Goal: Complete application form

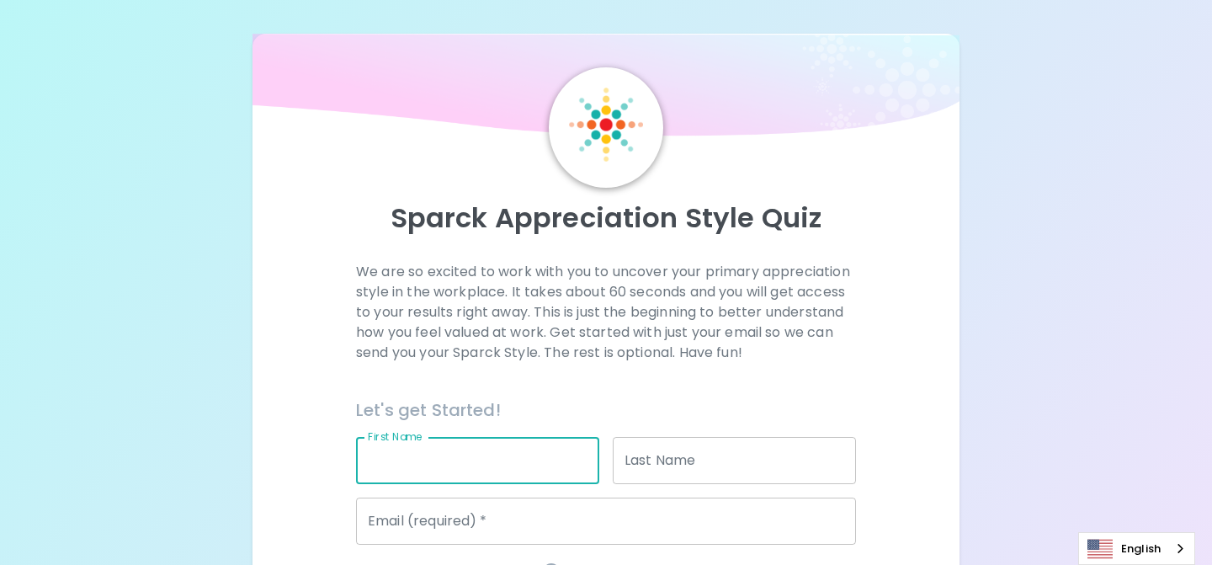
scroll to position [180, 0]
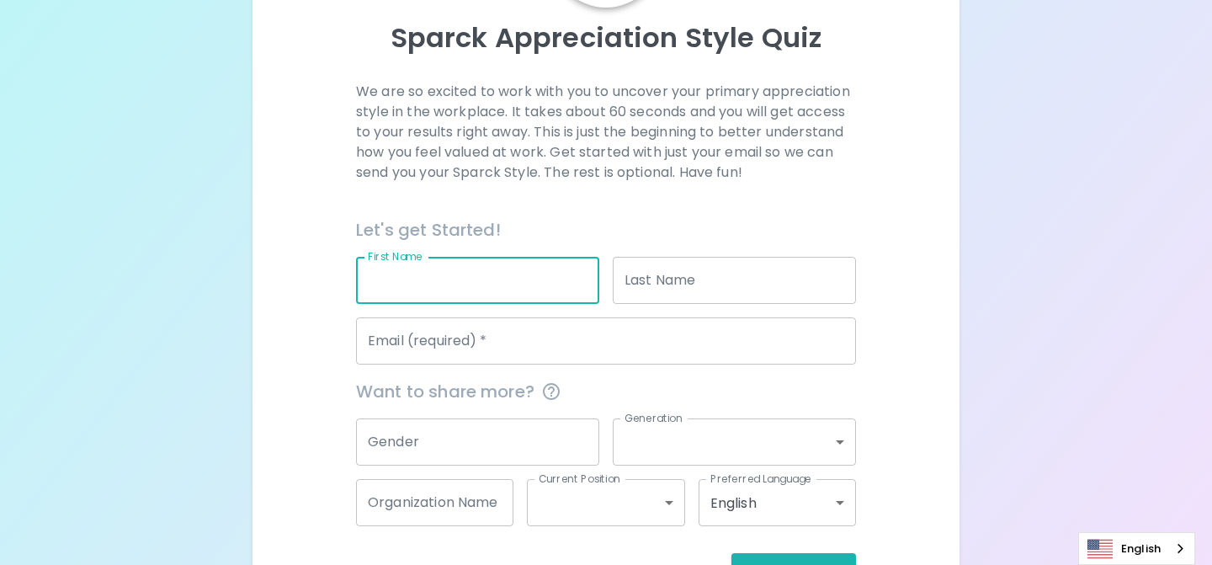
type input "[GEOGRAPHIC_DATA]"
type input "[PERSON_NAME]"
type input "[EMAIL_ADDRESS][PERSON_NAME][DOMAIN_NAME]"
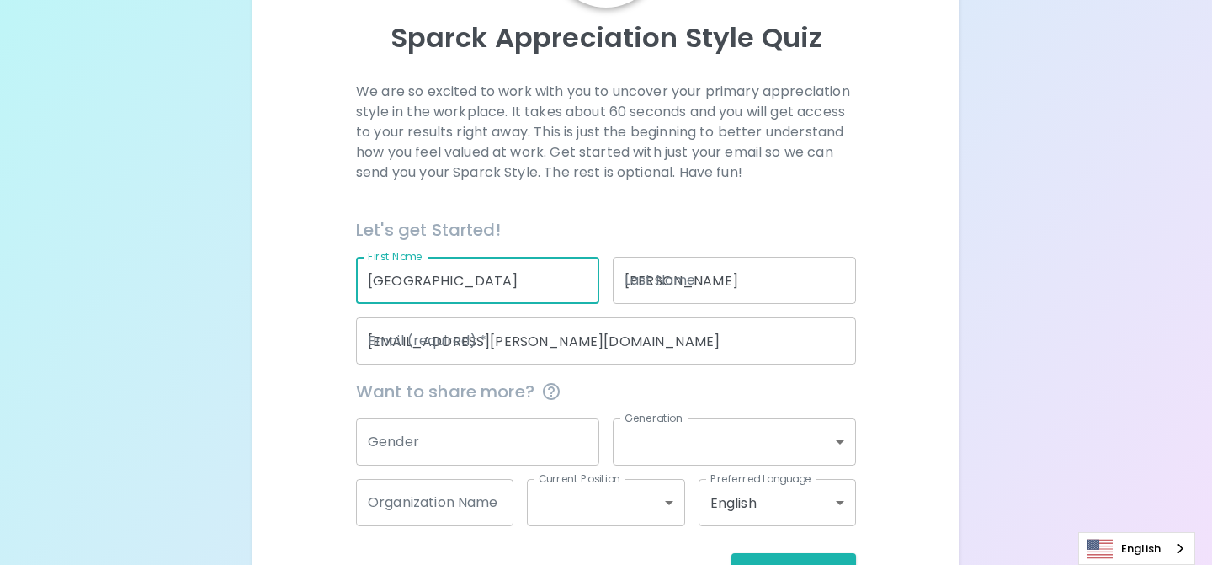
type input "Talkdesk"
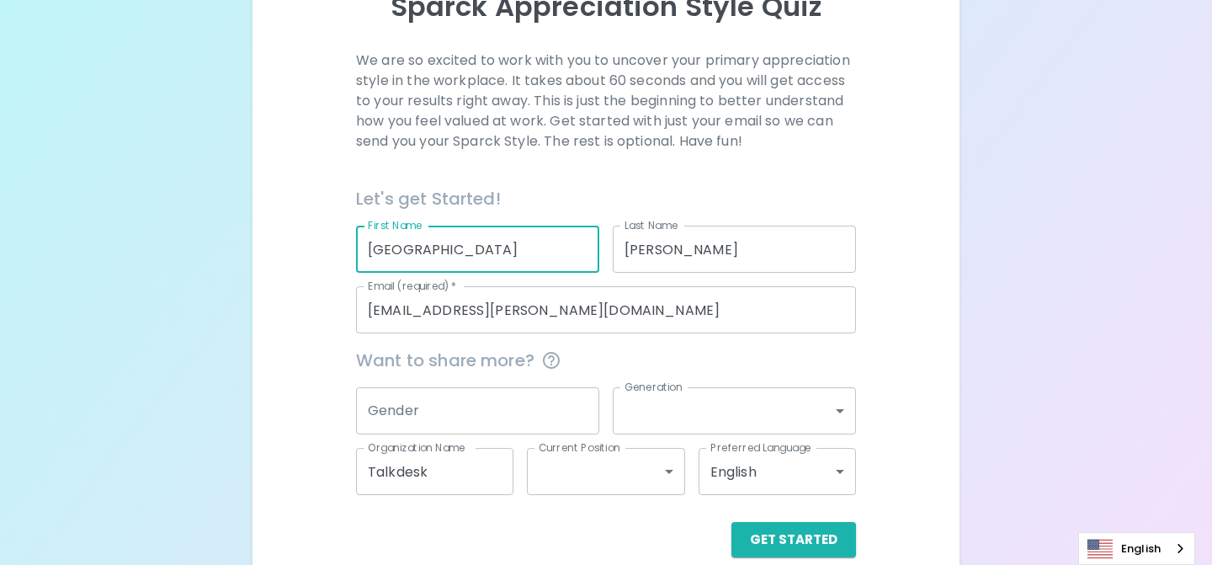
scroll to position [237, 0]
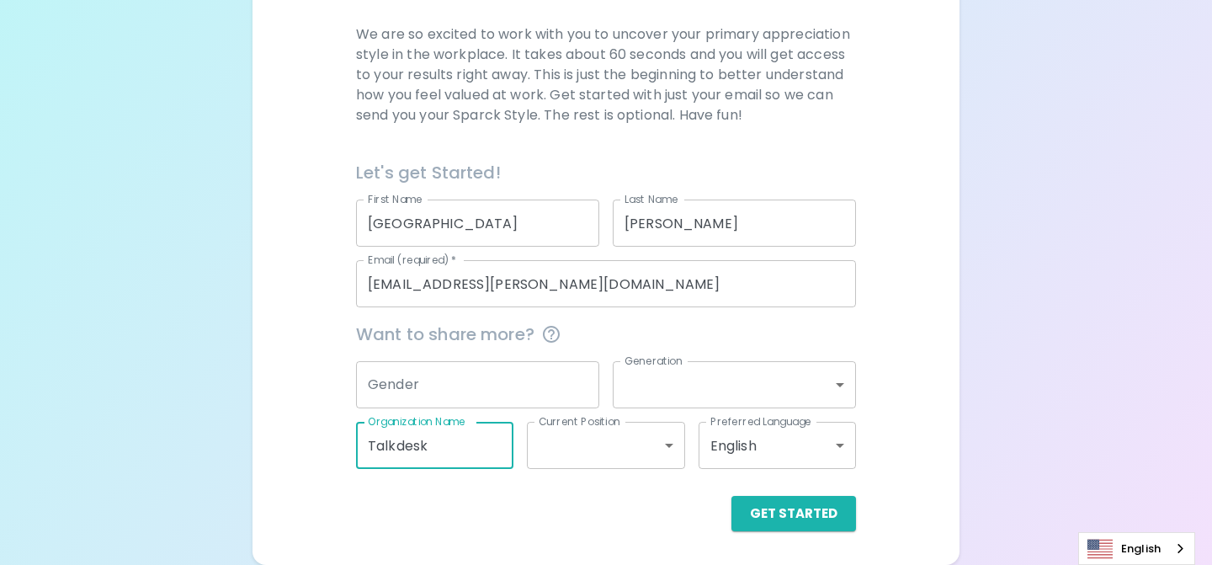
drag, startPoint x: 460, startPoint y: 448, endPoint x: 302, endPoint y: 441, distance: 158.4
click at [302, 441] on div "We are so excited to work with you to uncover your primary appreciation style i…" at bounding box center [606, 277] width 667 height 507
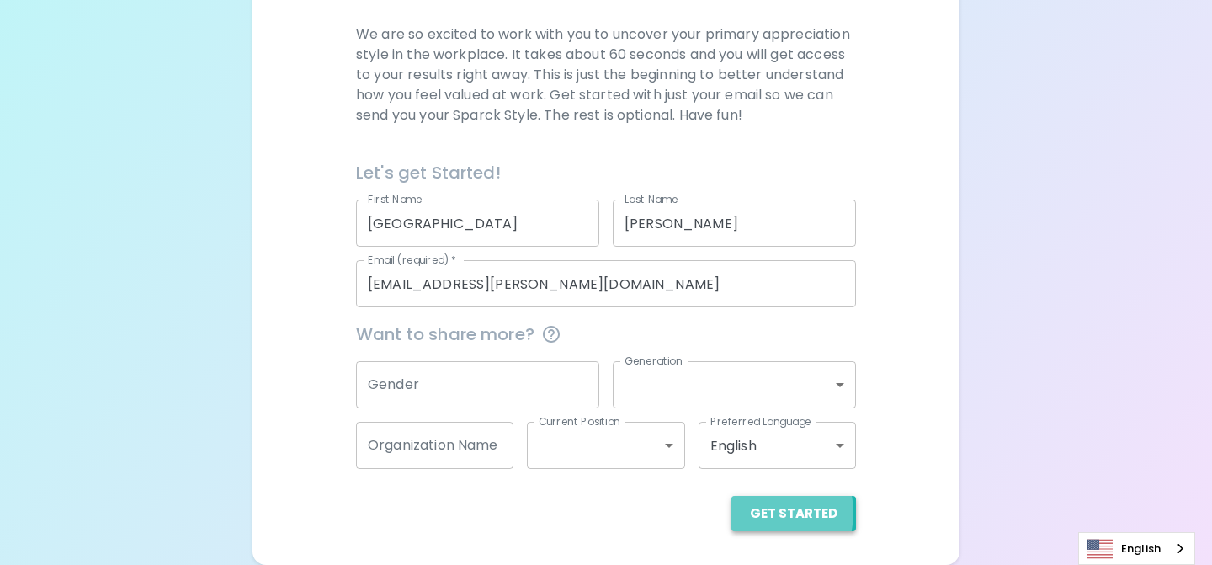
click at [765, 513] on button "Get Started" at bounding box center [793, 513] width 125 height 35
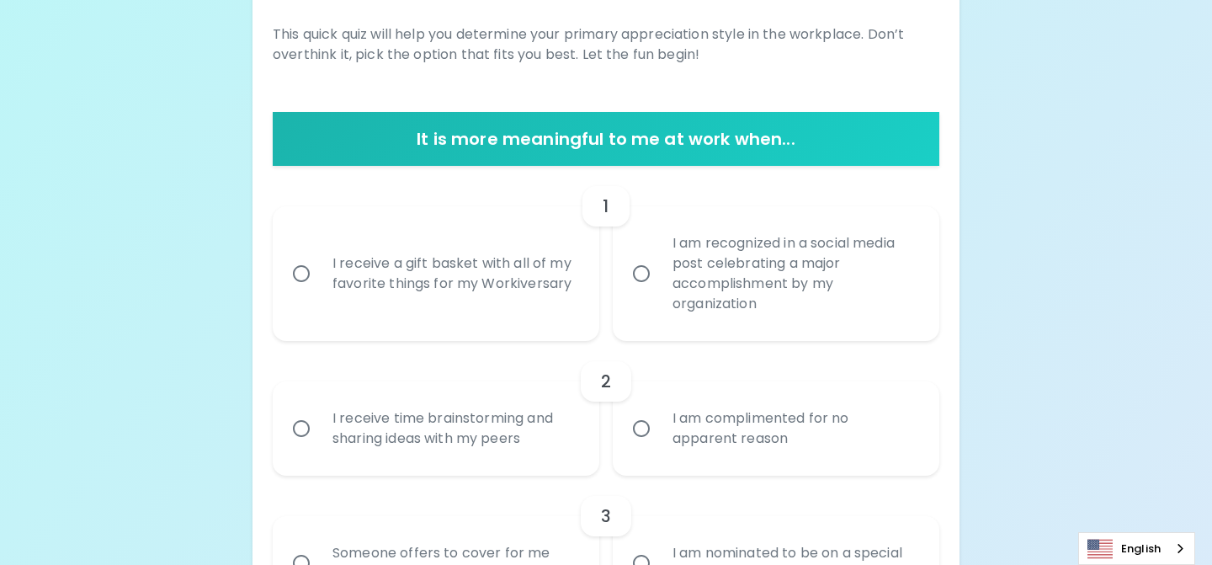
click at [397, 283] on div "I receive a gift basket with all of my favorite things for my Workiversary" at bounding box center [454, 273] width 271 height 81
click at [319, 283] on input "I receive a gift basket with all of my favorite things for my Workiversary" at bounding box center [301, 273] width 35 height 35
radio input "true"
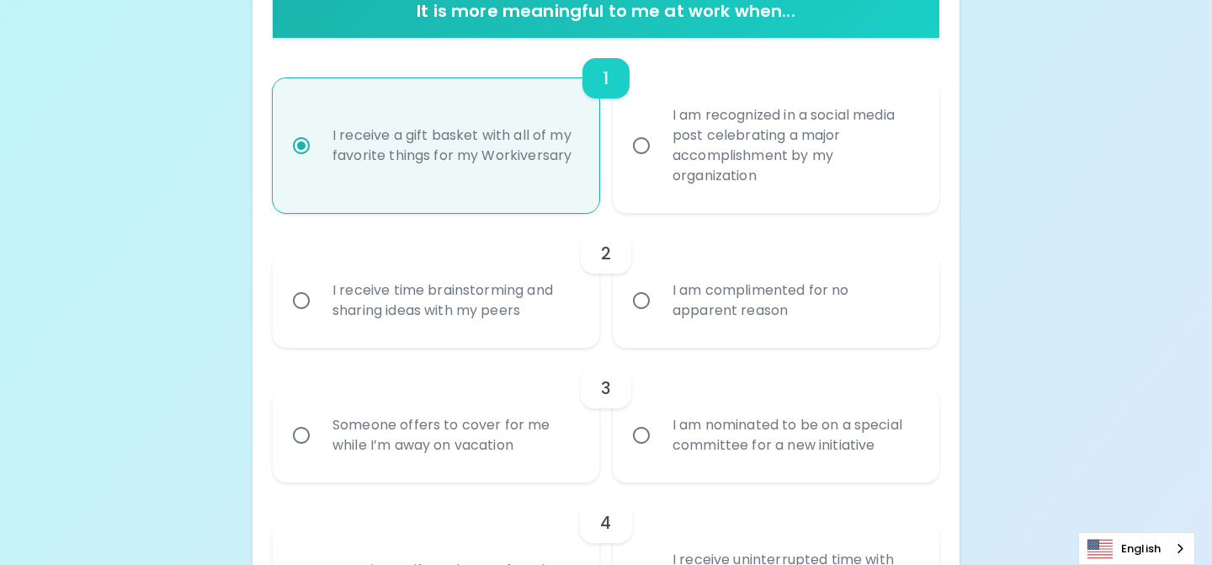
scroll to position [372, 0]
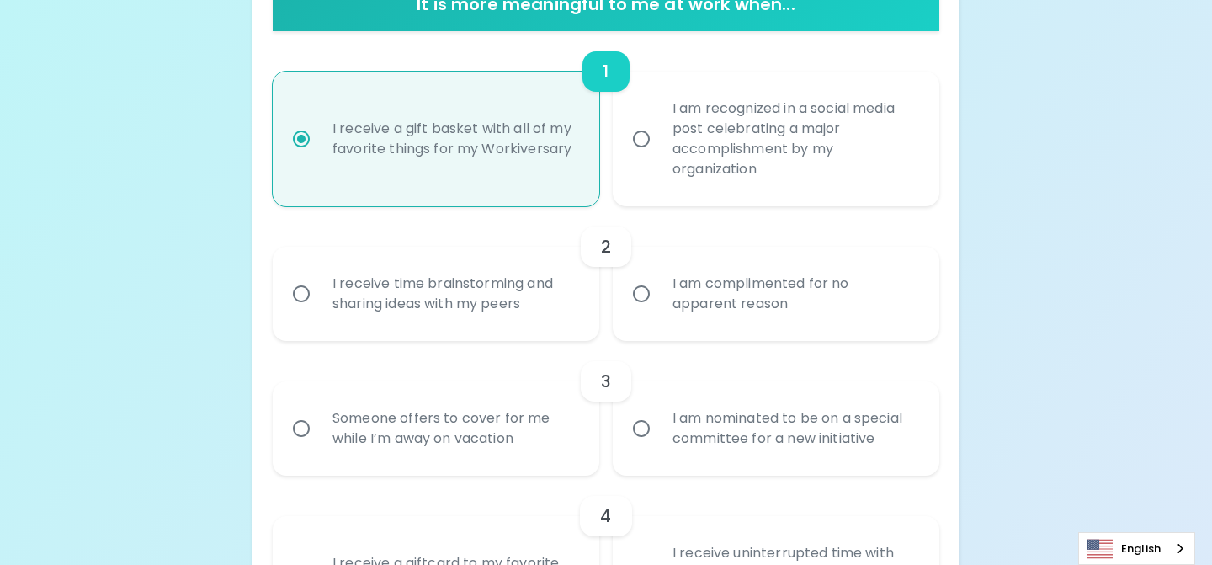
click at [494, 298] on div "I receive time brainstorming and sharing ideas with my peers" at bounding box center [454, 293] width 271 height 81
click at [319, 298] on input "I receive time brainstorming and sharing ideas with my peers" at bounding box center [301, 293] width 35 height 35
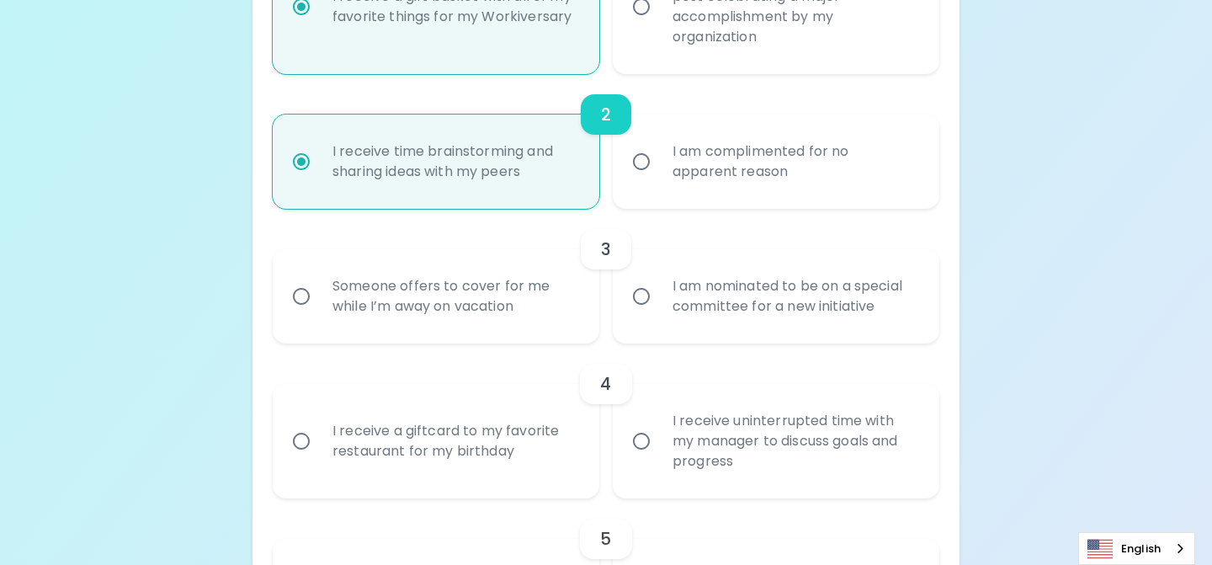
scroll to position [507, 0]
radio input "true"
click at [536, 321] on div "Someone offers to cover for me while I’m away on vacation" at bounding box center [454, 293] width 271 height 81
click at [319, 311] on input "Someone offers to cover for me while I’m away on vacation" at bounding box center [301, 293] width 35 height 35
radio input "false"
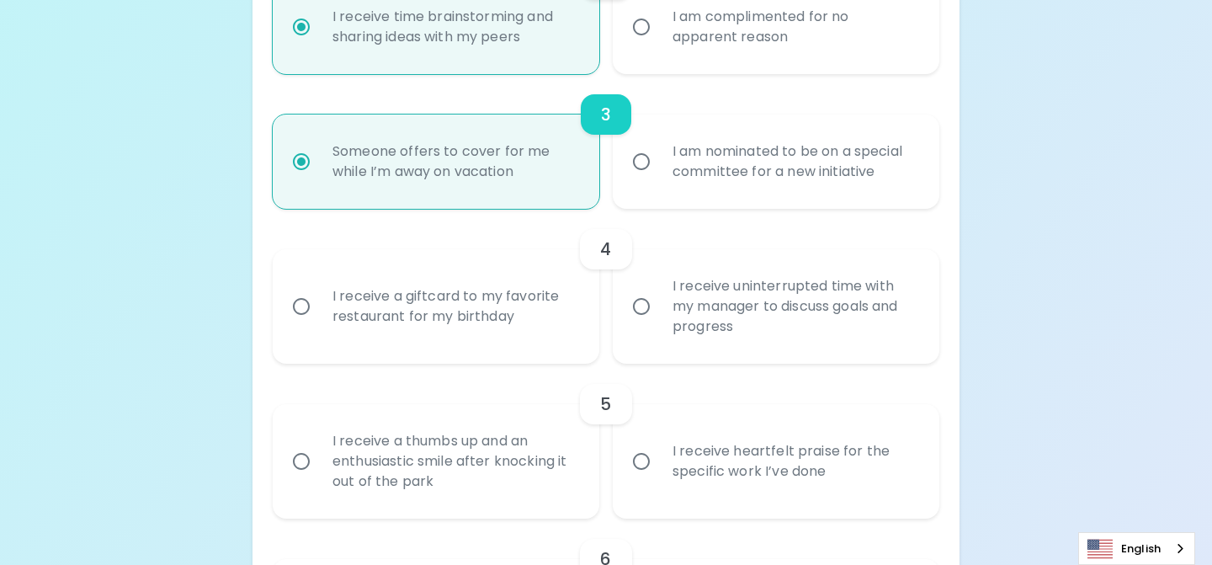
scroll to position [641, 0]
radio input "true"
click at [732, 447] on div "I receive heartfelt praise for the specific work I’ve done" at bounding box center [794, 458] width 271 height 81
click at [659, 447] on input "I receive heartfelt praise for the specific work I’ve done" at bounding box center [641, 458] width 35 height 35
radio input "false"
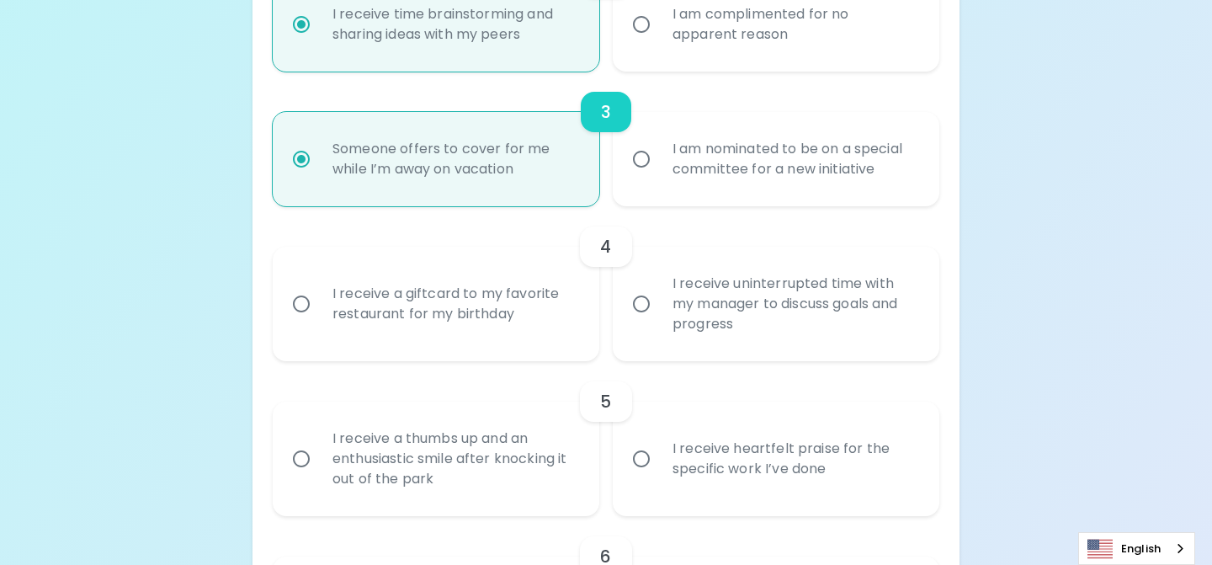
radio input "false"
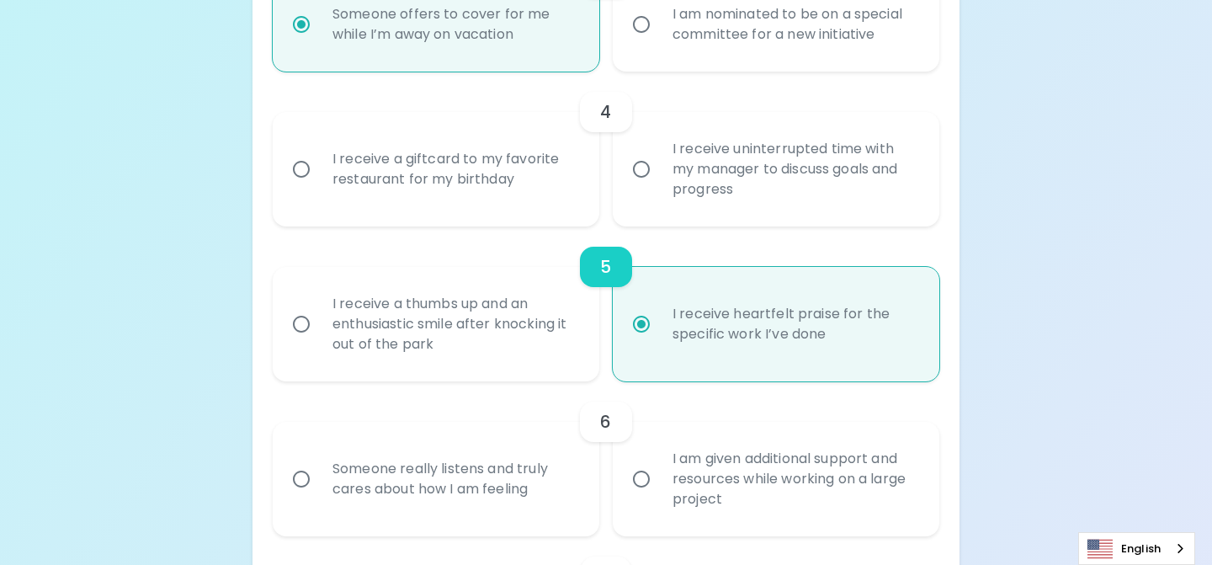
radio input "true"
click at [499, 177] on div "I receive a giftcard to my favorite restaurant for my birthday" at bounding box center [454, 169] width 271 height 81
click at [319, 177] on input "I receive a giftcard to my favorite restaurant for my birthday" at bounding box center [301, 168] width 35 height 35
radio input "false"
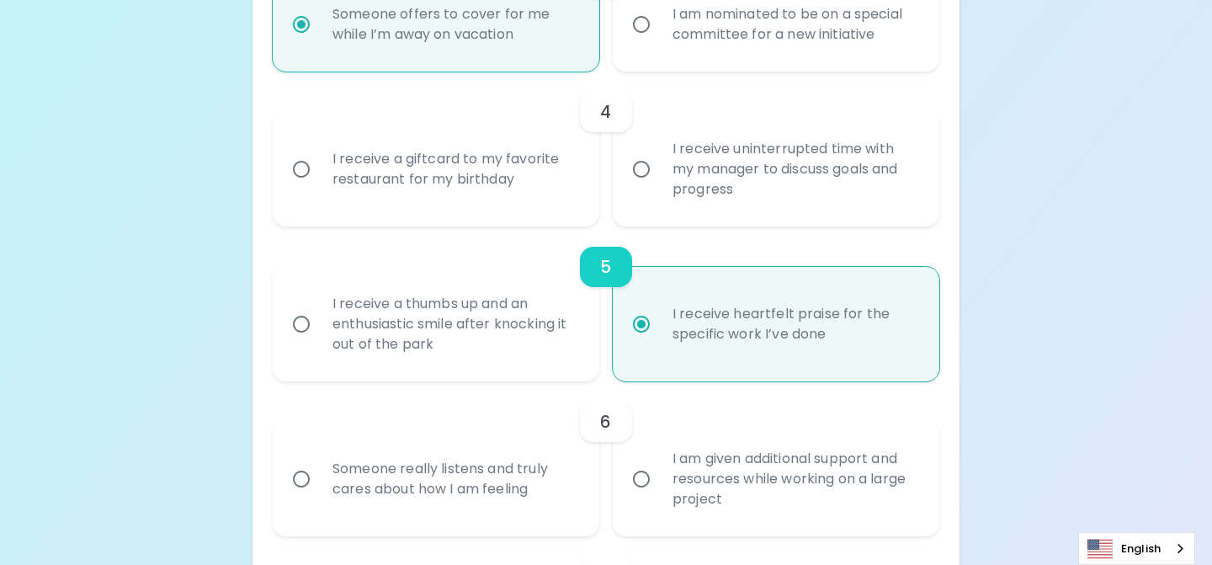
radio input "false"
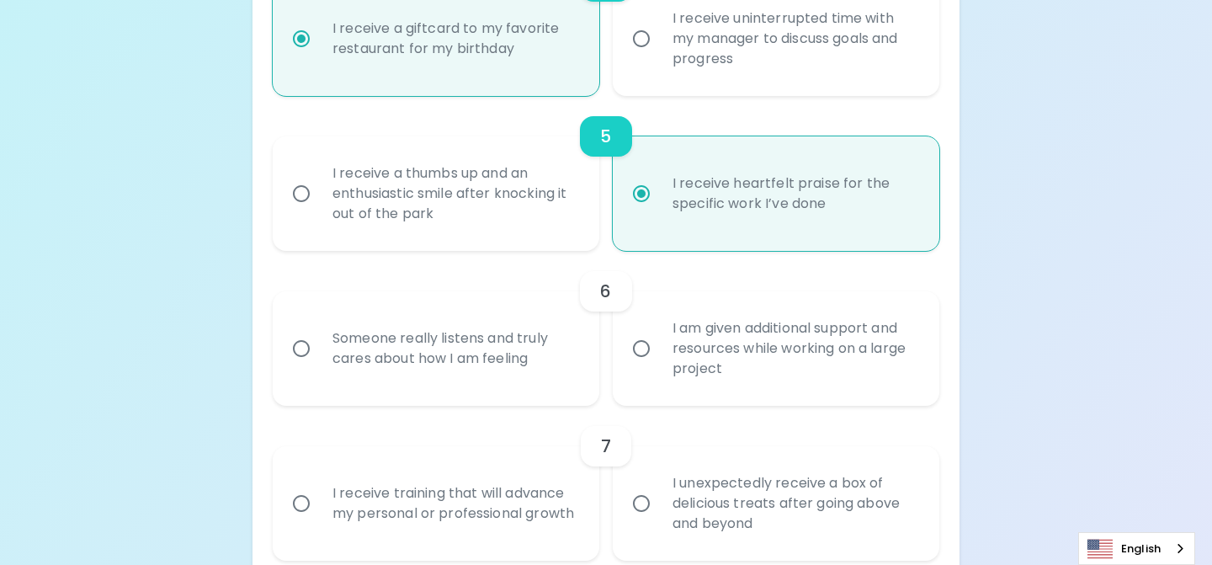
scroll to position [911, 0]
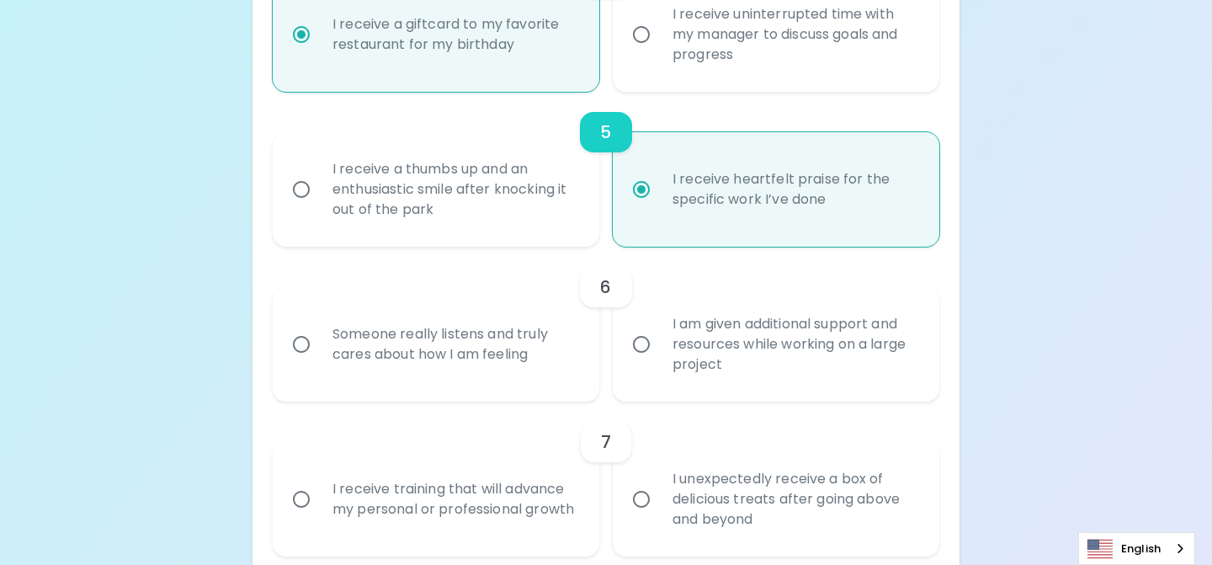
radio input "true"
click at [663, 356] on div "I am given additional support and resources while working on a large project" at bounding box center [794, 344] width 271 height 101
click at [659, 356] on input "I am given additional support and resources while working on a large project" at bounding box center [641, 344] width 35 height 35
radio input "false"
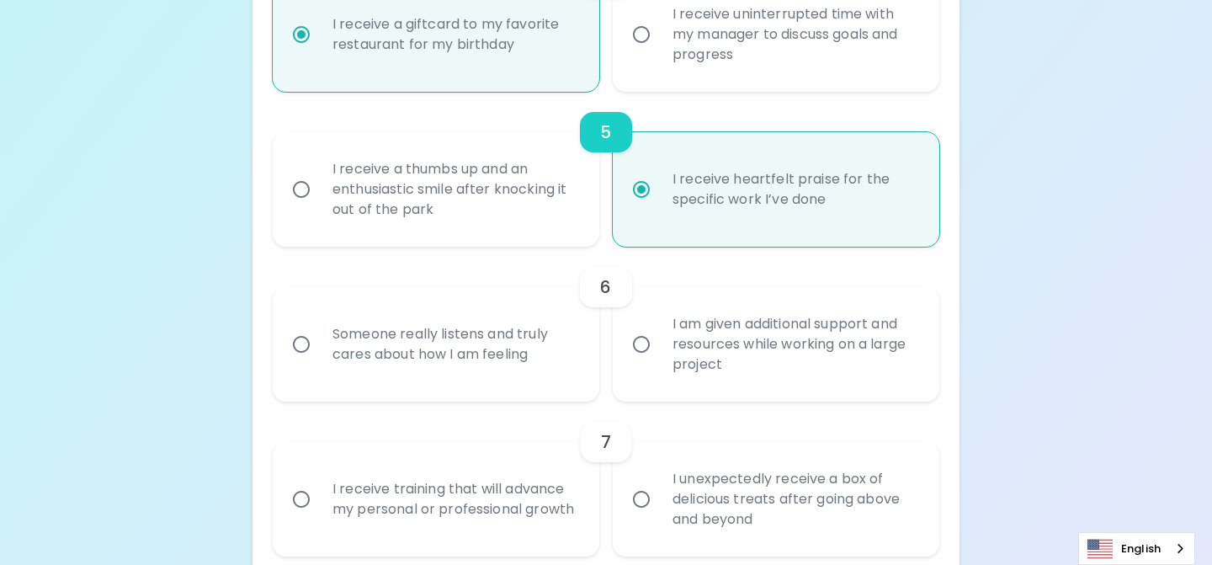
radio input "false"
radio input "true"
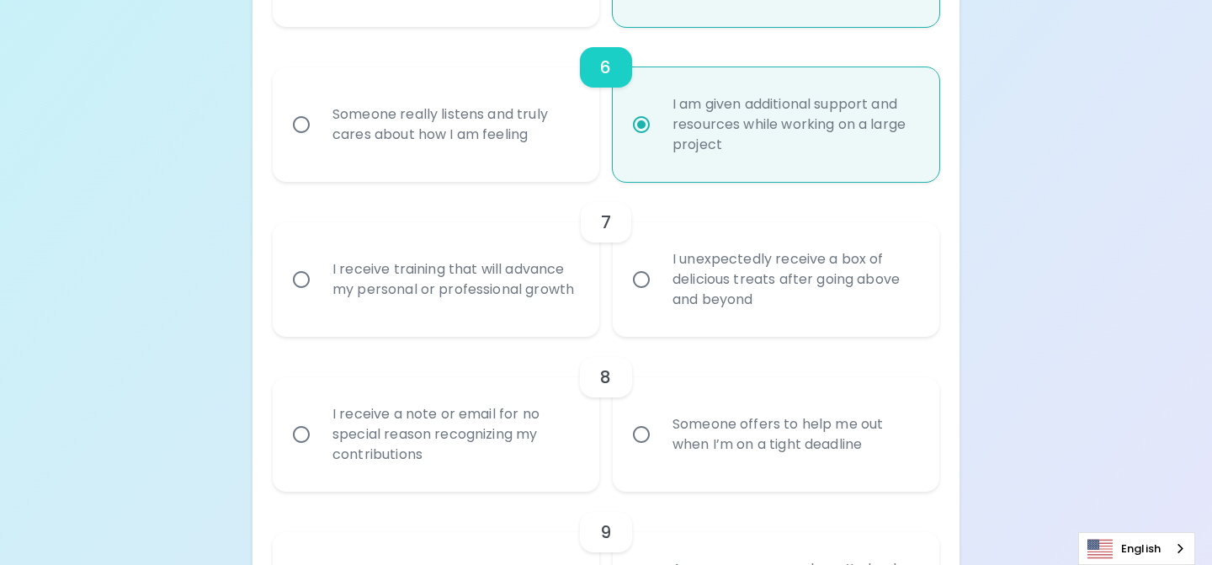
scroll to position [1139, 0]
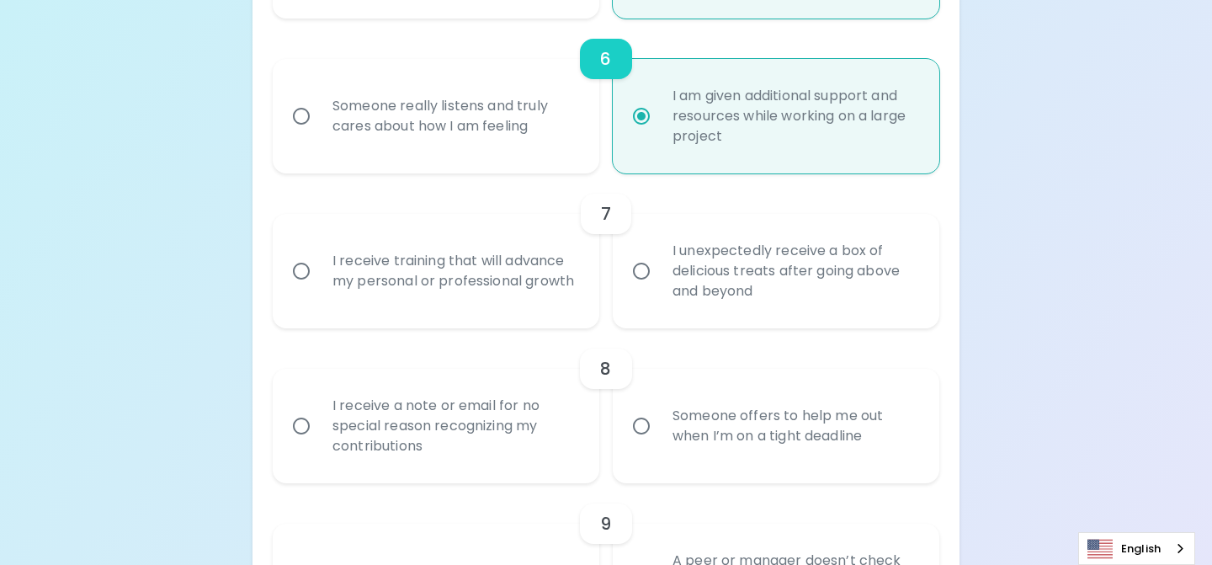
radio input "true"
click at [508, 303] on div "I receive training that will advance my personal or professional growth" at bounding box center [454, 271] width 271 height 81
click at [319, 289] on input "I receive training that will advance my personal or professional growth" at bounding box center [301, 270] width 35 height 35
radio input "false"
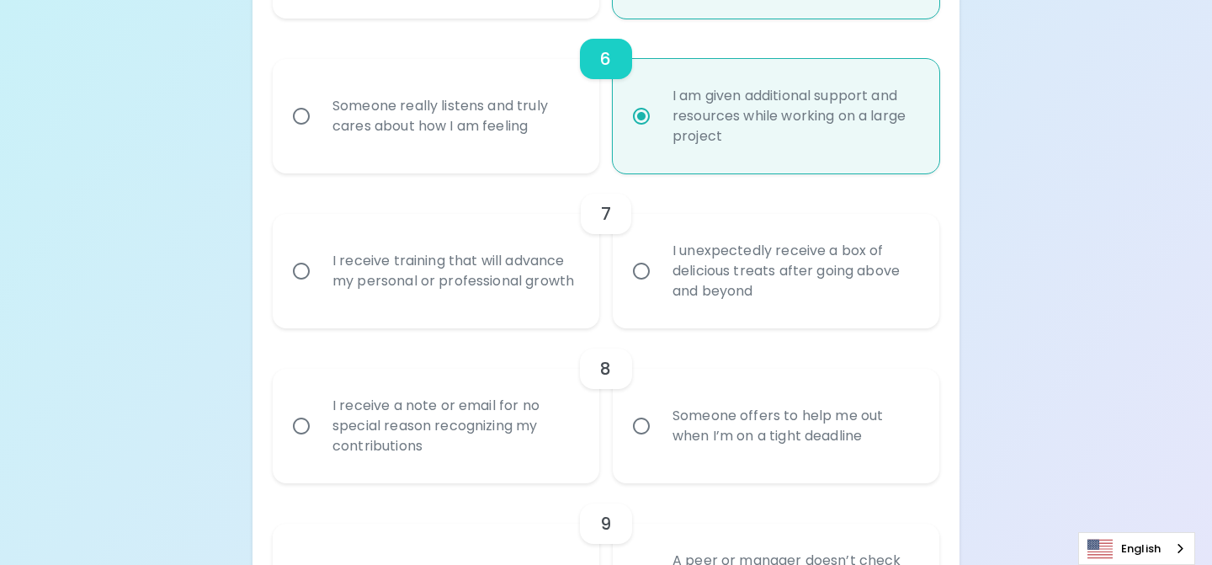
radio input "false"
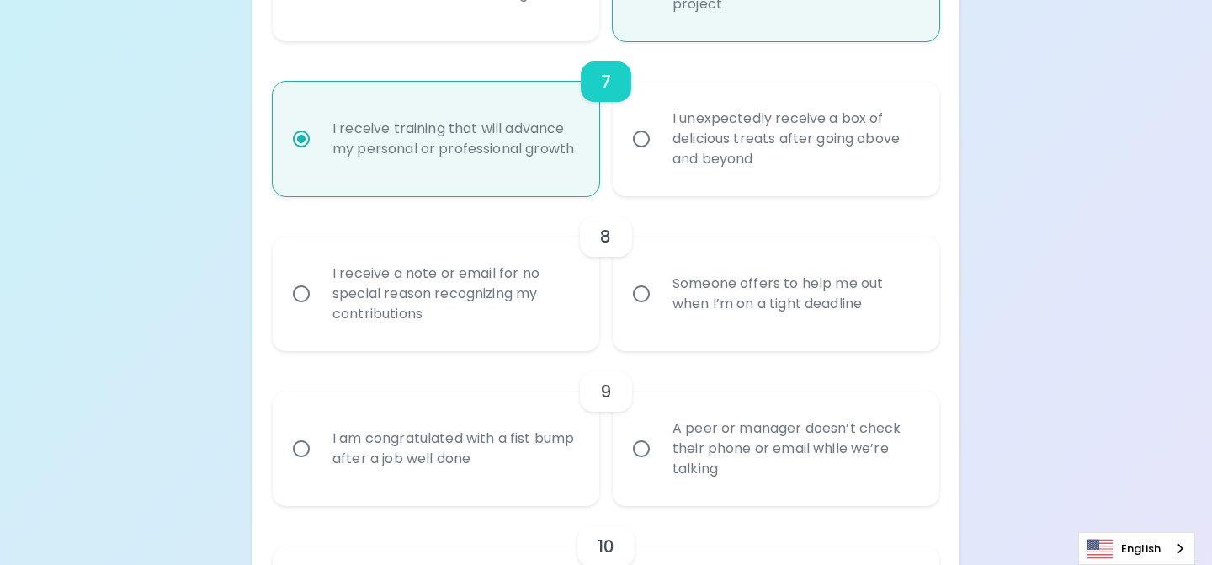
scroll to position [1273, 0]
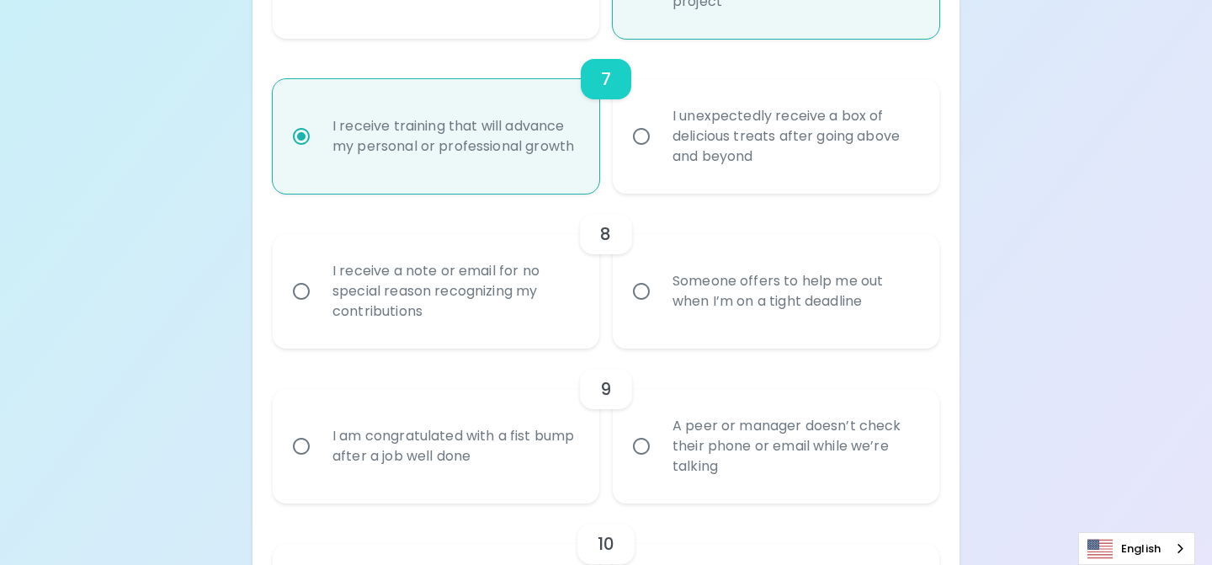
radio input "true"
click at [520, 301] on div "I receive a note or email for no special reason recognizing my contributions" at bounding box center [454, 291] width 271 height 101
click at [319, 301] on input "I receive a note or email for no special reason recognizing my contributions" at bounding box center [301, 291] width 35 height 35
radio input "false"
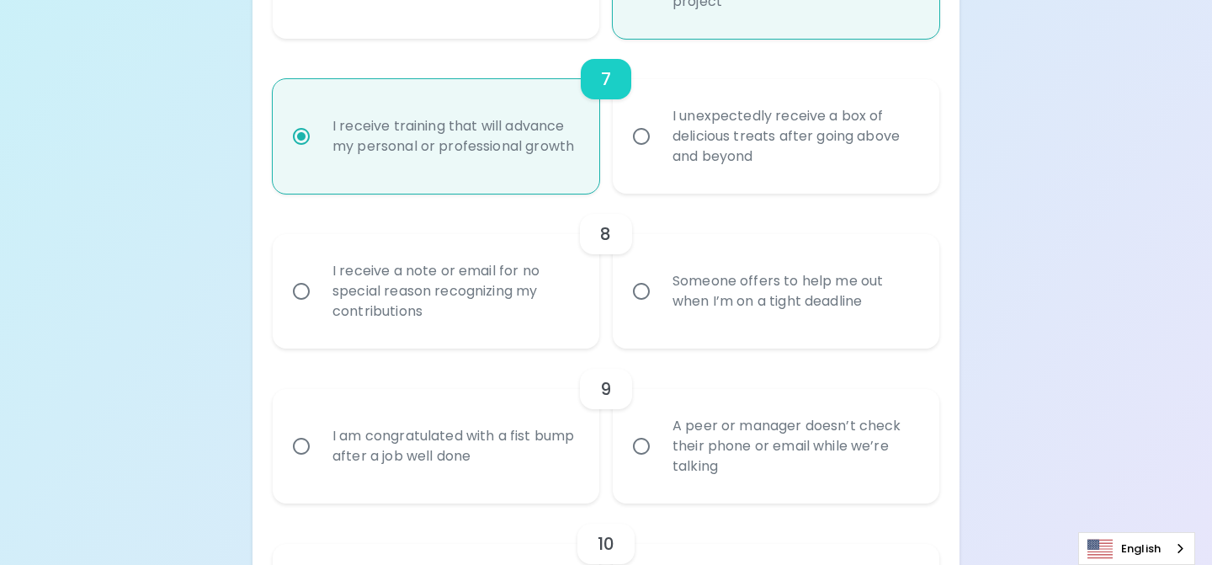
radio input "false"
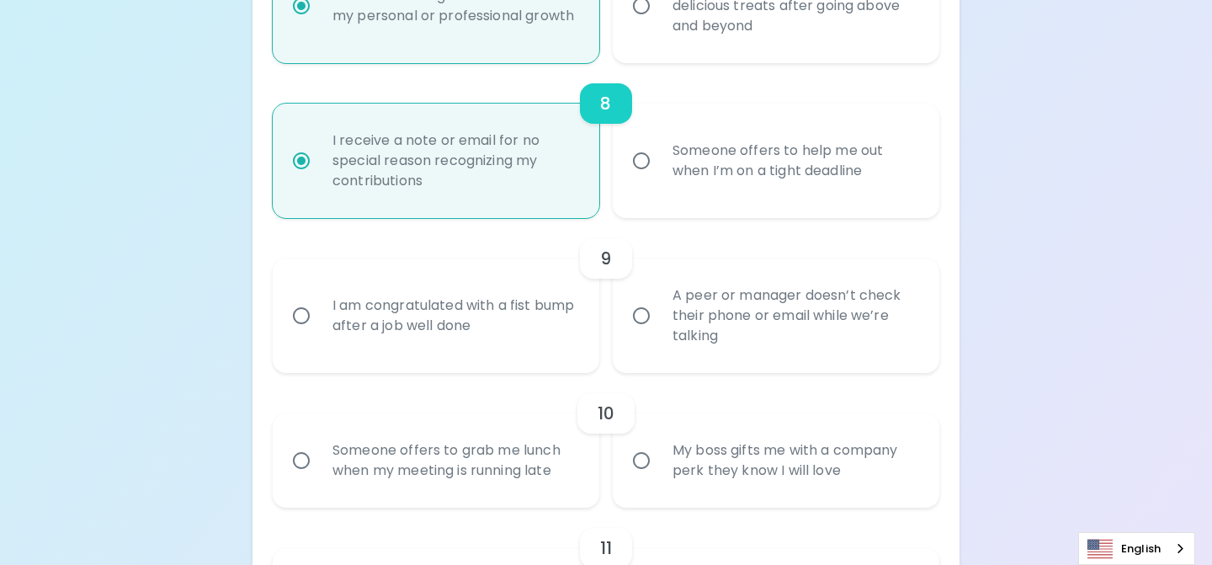
scroll to position [1408, 0]
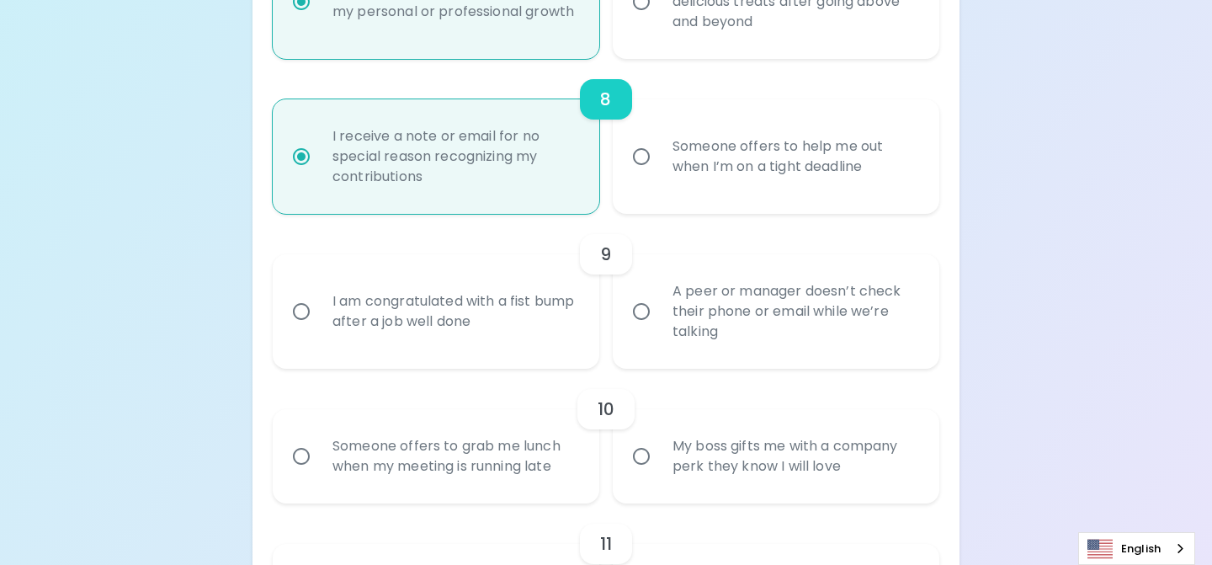
radio input "true"
click at [703, 330] on div "A peer or manager doesn’t check their phone or email while we’re talking" at bounding box center [794, 311] width 271 height 101
click at [659, 329] on input "A peer or manager doesn’t check their phone or email while we’re talking" at bounding box center [641, 311] width 35 height 35
radio input "false"
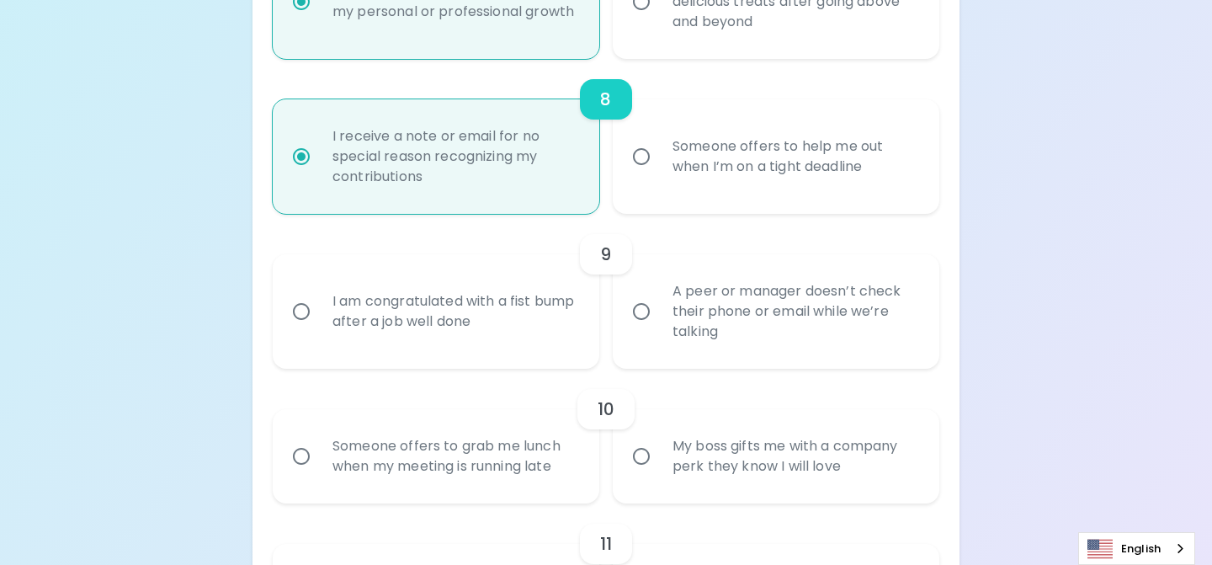
radio input "false"
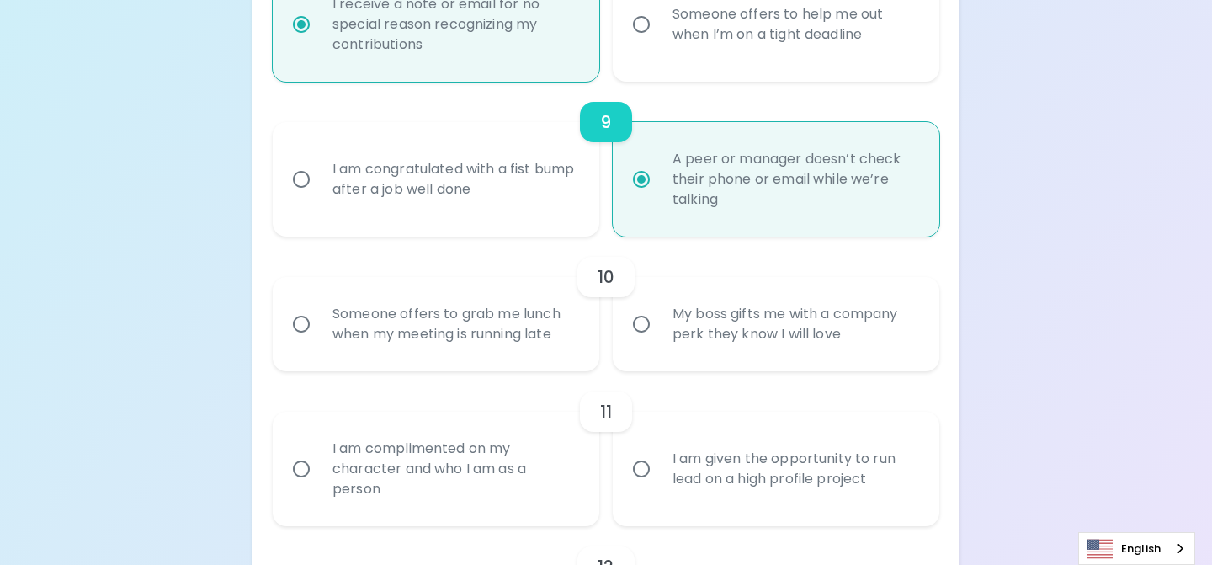
scroll to position [1543, 0]
radio input "true"
click at [546, 341] on div "Someone offers to grab me lunch when my meeting is running late" at bounding box center [454, 321] width 271 height 81
click at [500, 337] on div "Someone offers to grab me lunch when my meeting is running late" at bounding box center [454, 321] width 271 height 81
click at [319, 337] on input "Someone offers to grab me lunch when my meeting is running late" at bounding box center [301, 321] width 35 height 35
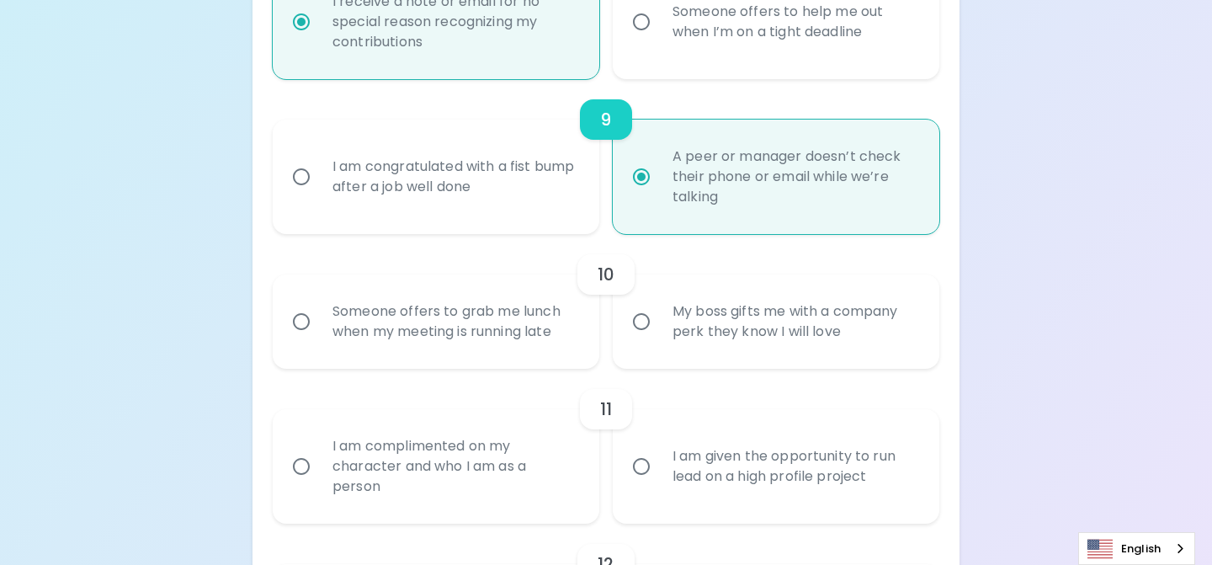
radio input "false"
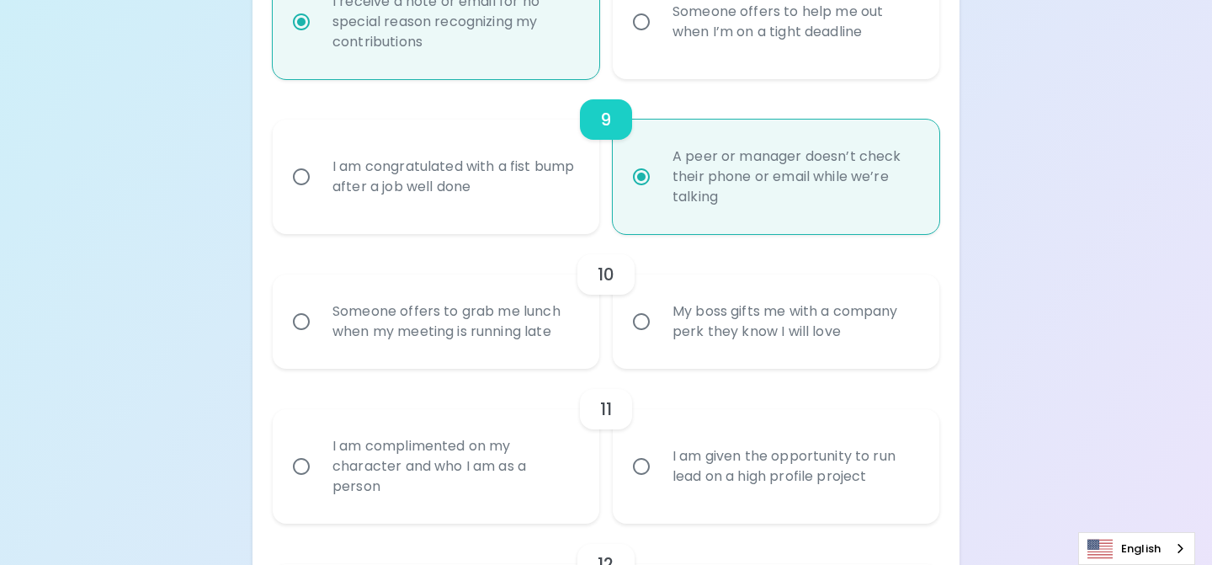
radio input "false"
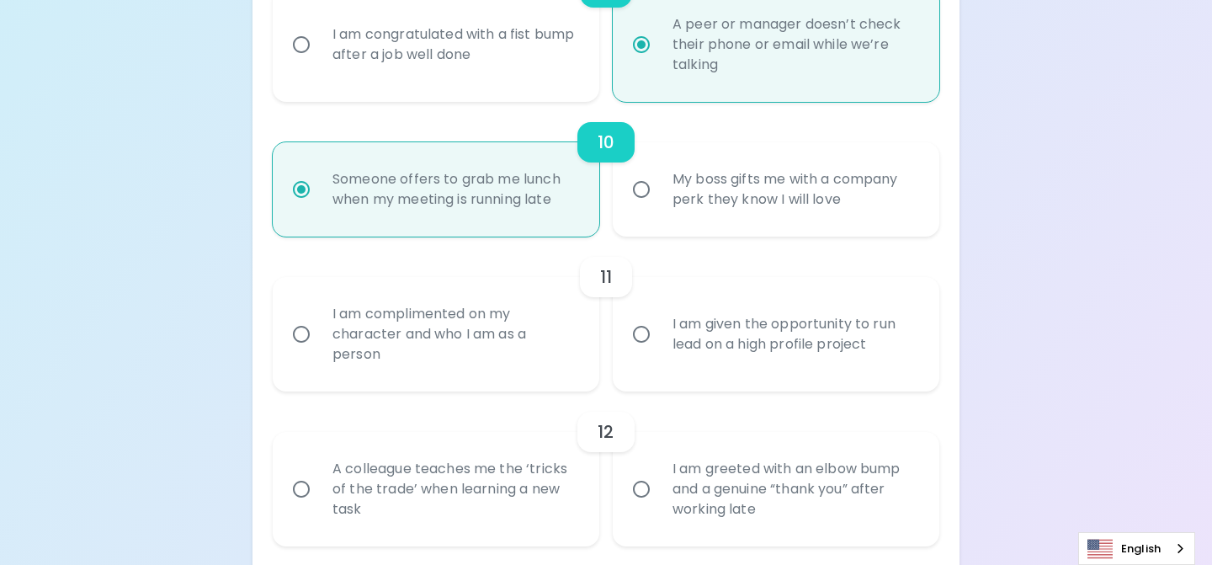
scroll to position [1677, 0]
radio input "true"
click at [733, 366] on div "I am given the opportunity to run lead on a high profile project" at bounding box center [794, 331] width 271 height 81
click at [659, 349] on input "I am given the opportunity to run lead on a high profile project" at bounding box center [641, 331] width 35 height 35
radio input "false"
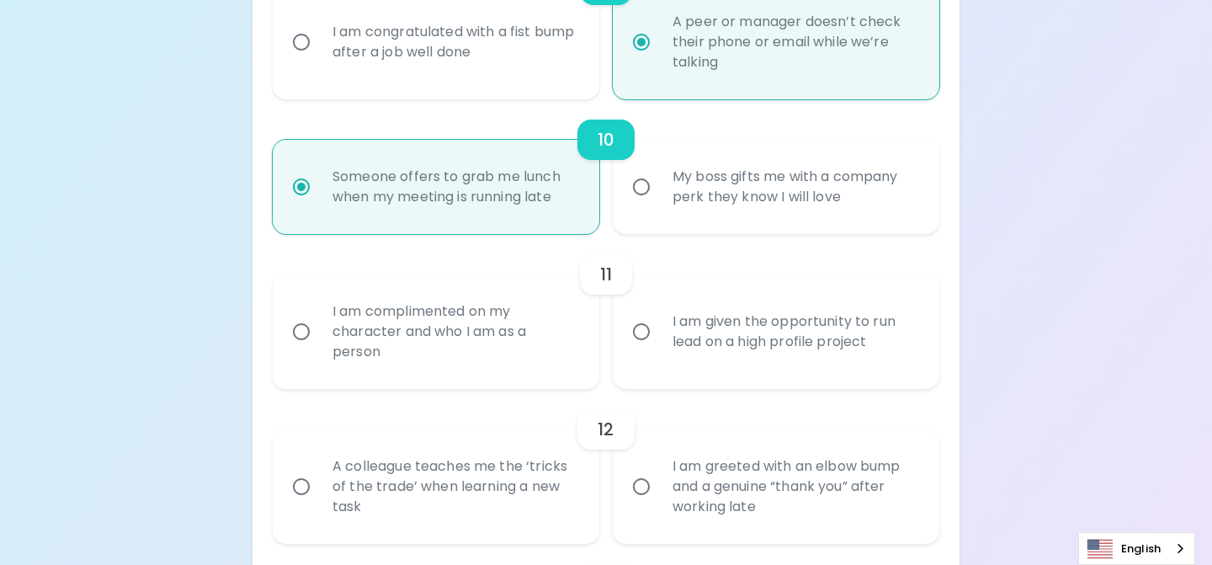
radio input "false"
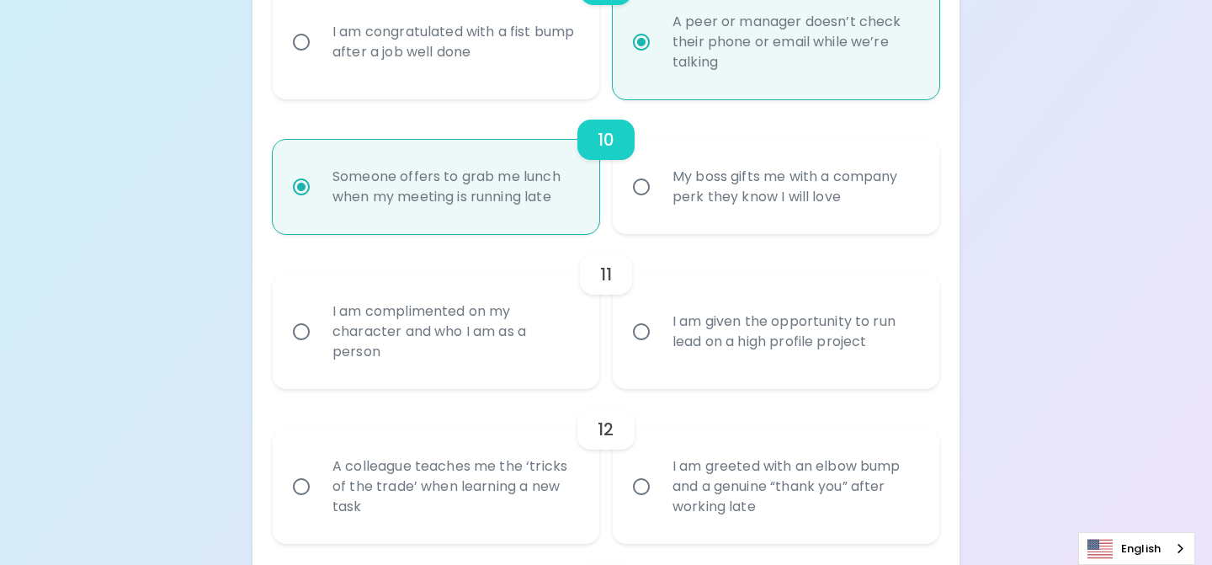
radio input "false"
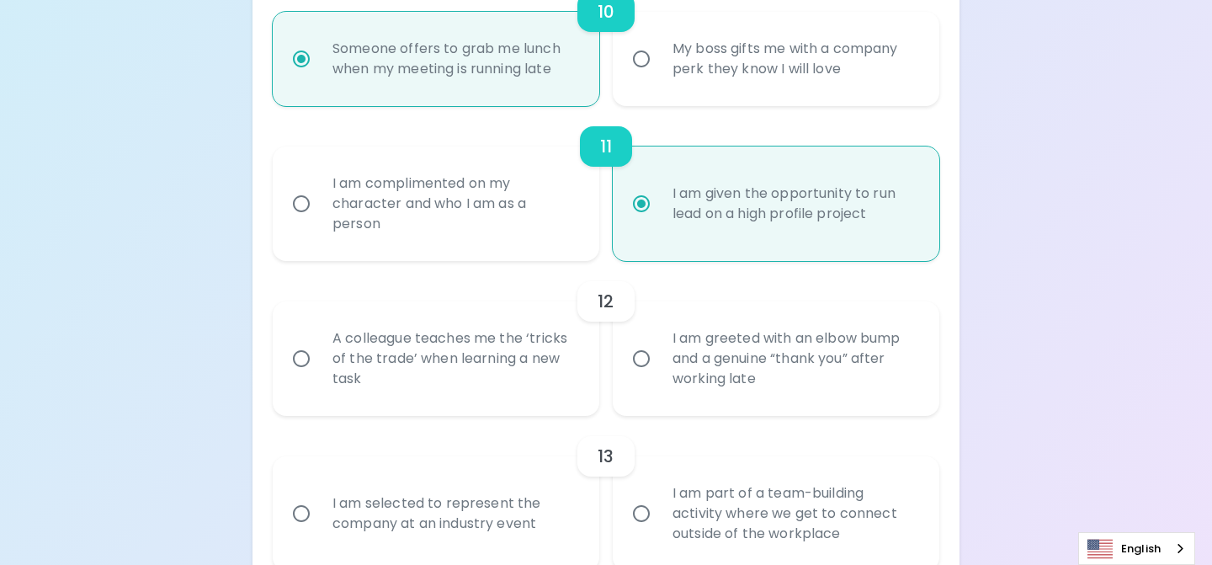
scroll to position [1812, 0]
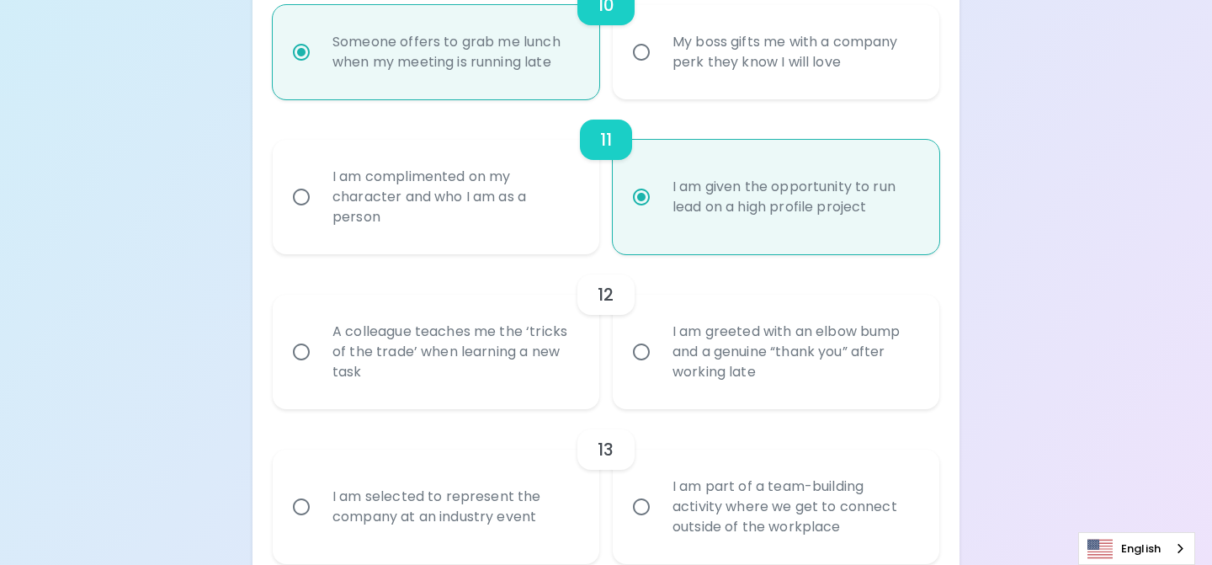
radio input "true"
click at [542, 380] on div "A colleague teaches me the ‘tricks of the trade’ when learning a new task" at bounding box center [454, 351] width 271 height 101
click at [319, 369] on input "A colleague teaches me the ‘tricks of the trade’ when learning a new task" at bounding box center [301, 351] width 35 height 35
radio input "false"
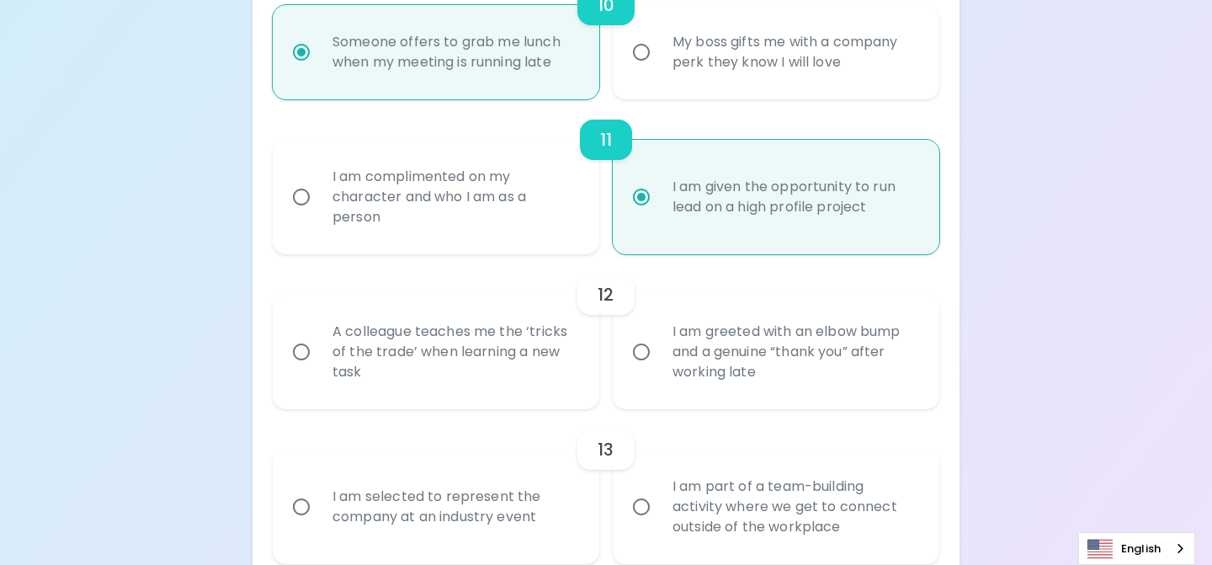
radio input "false"
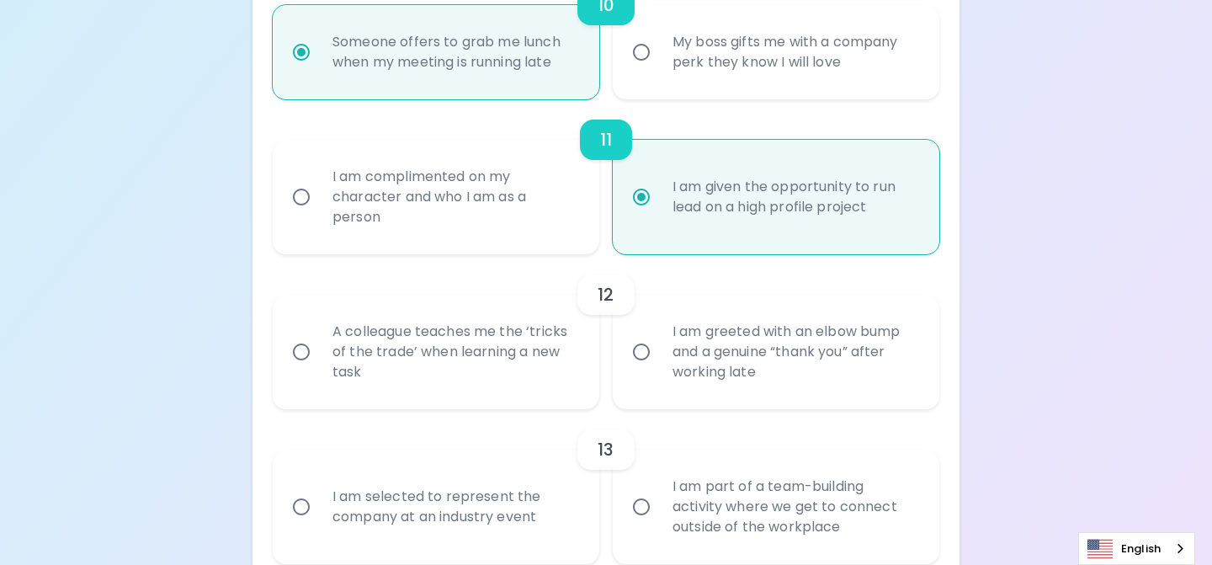
radio input "false"
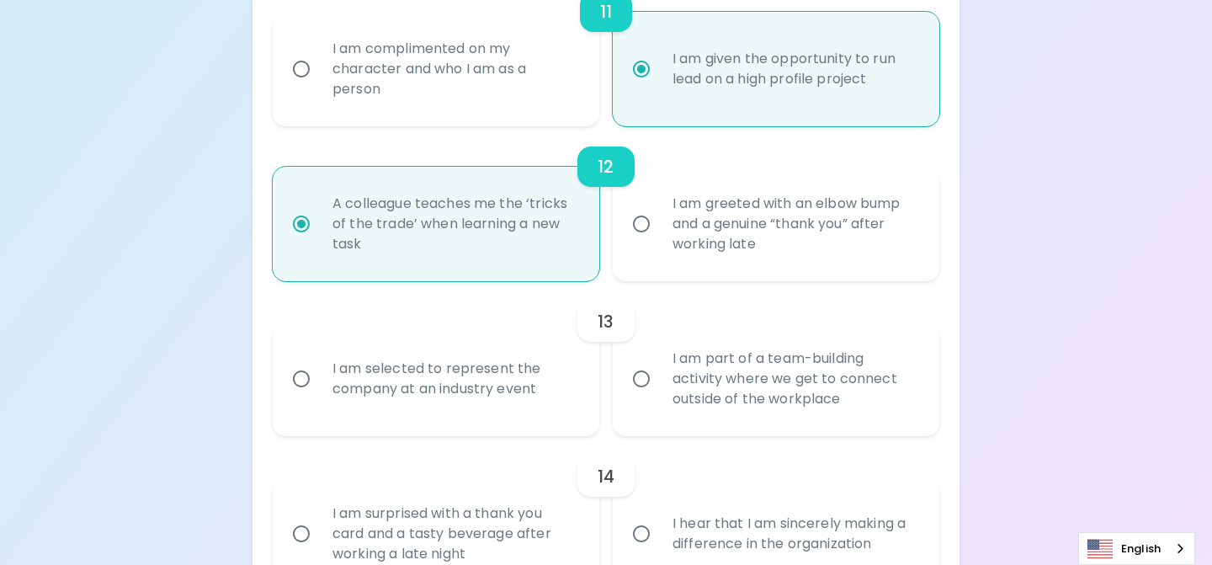
scroll to position [1947, 0]
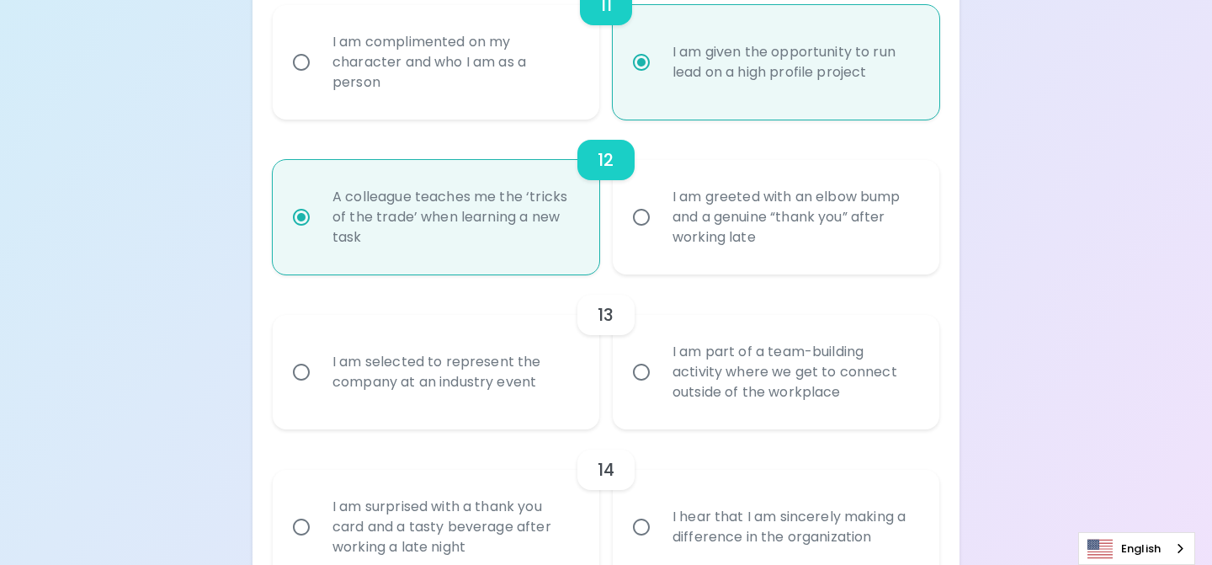
radio input "true"
click at [718, 391] on div "I am part of a team-building activity where we get to connect outside of the wo…" at bounding box center [794, 372] width 271 height 101
click at [659, 390] on input "I am part of a team-building activity where we get to connect outside of the wo…" at bounding box center [641, 371] width 35 height 35
radio input "false"
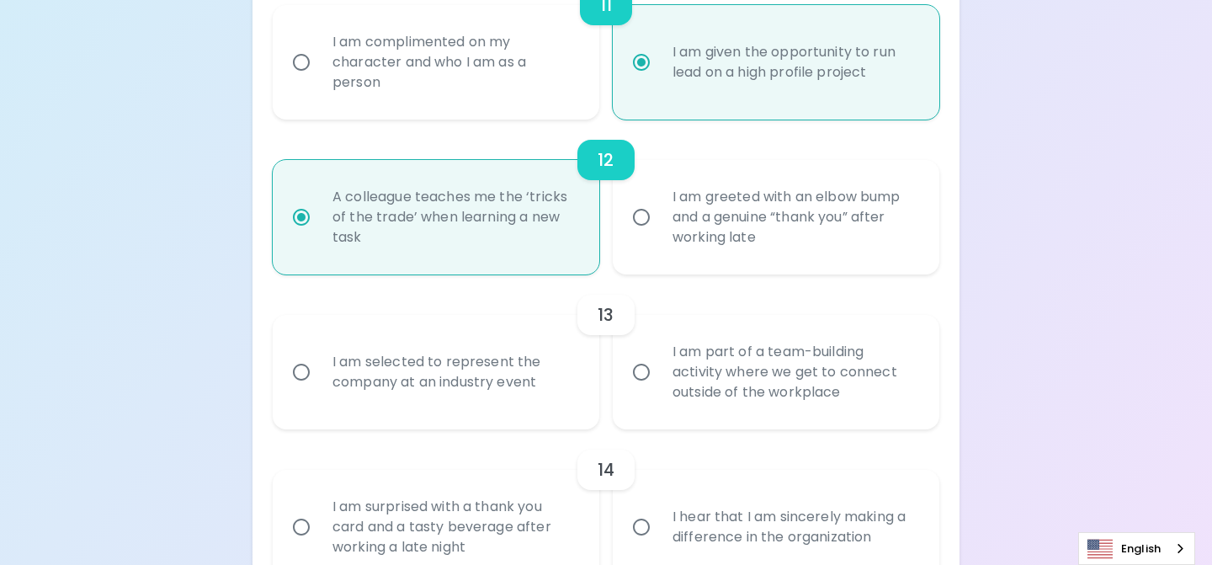
radio input "false"
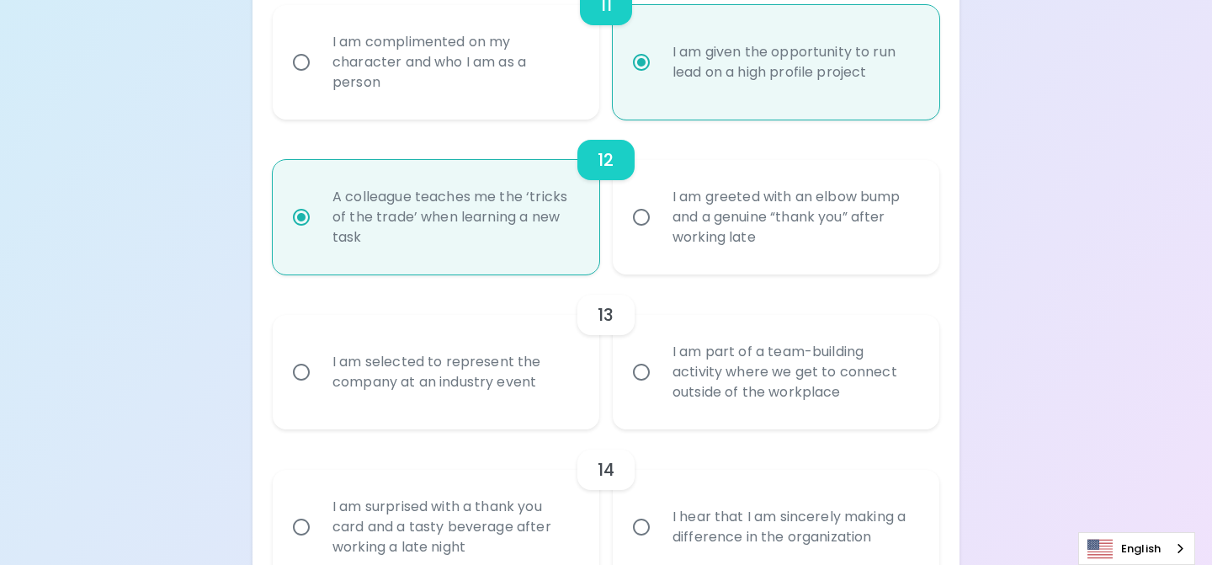
radio input "false"
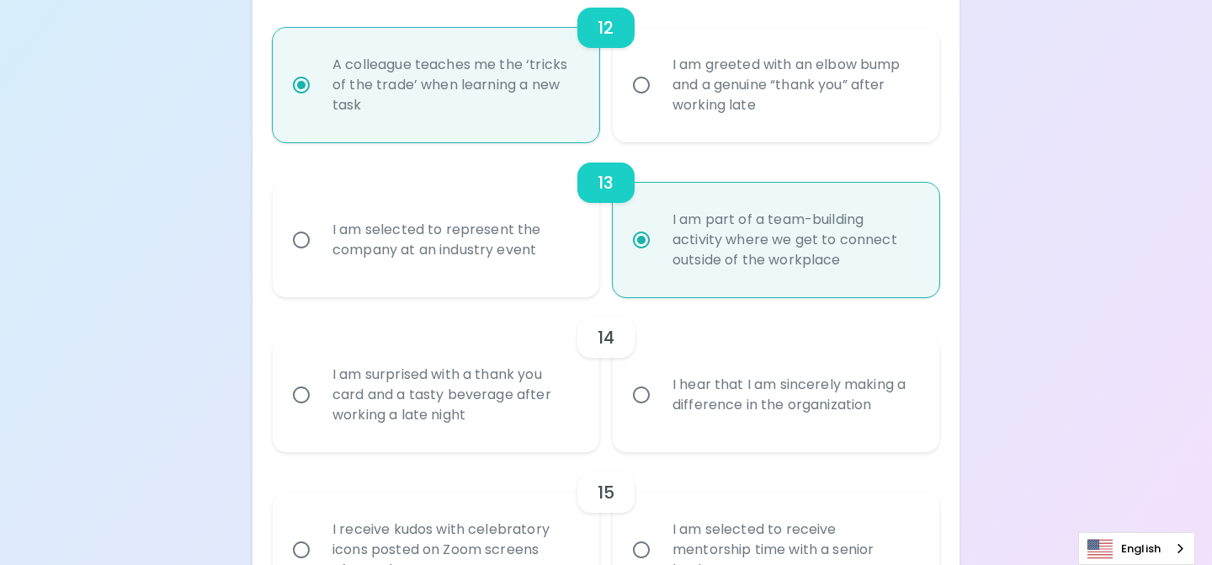
scroll to position [2081, 0]
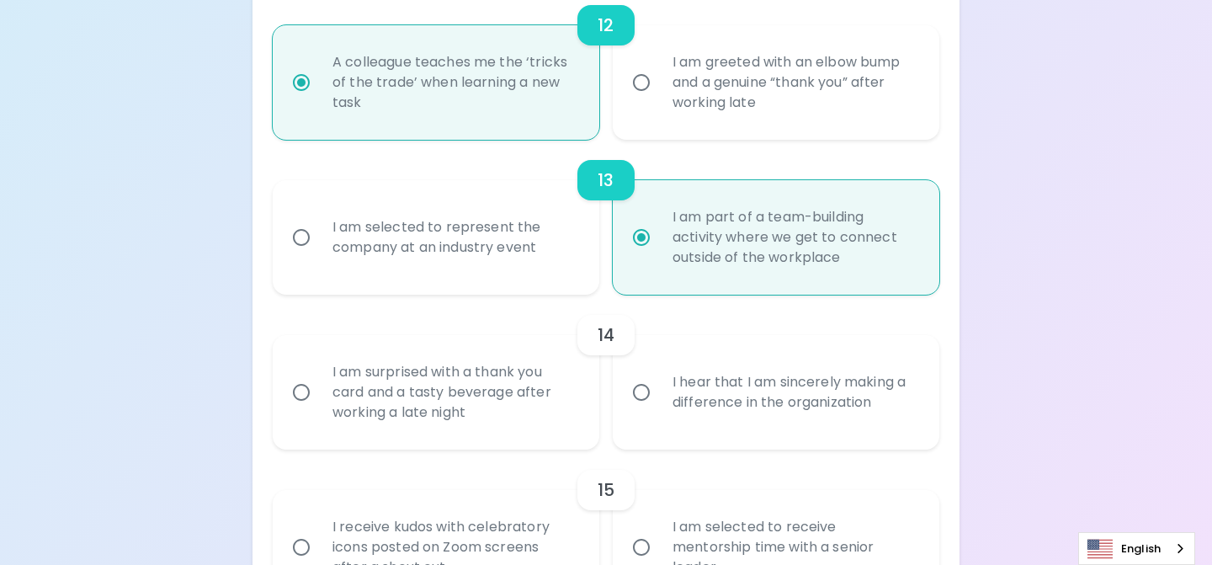
radio input "true"
click at [713, 407] on div "I hear that I am sincerely making a difference in the organization" at bounding box center [794, 392] width 271 height 81
click at [659, 407] on input "I hear that I am sincerely making a difference in the organization" at bounding box center [641, 392] width 35 height 35
radio input "false"
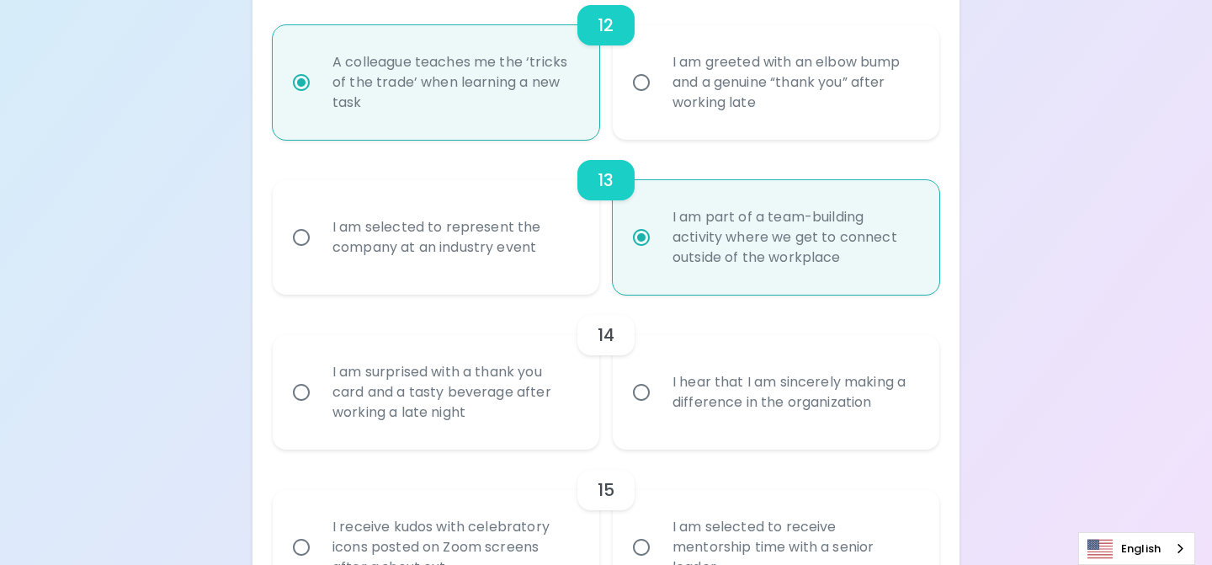
radio input "false"
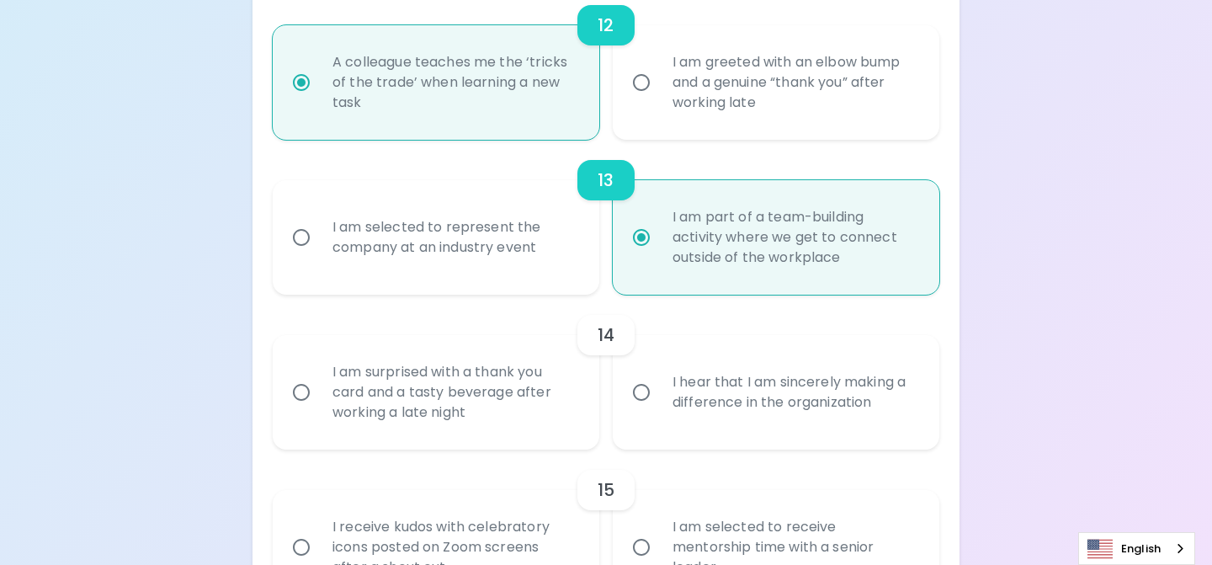
radio input "false"
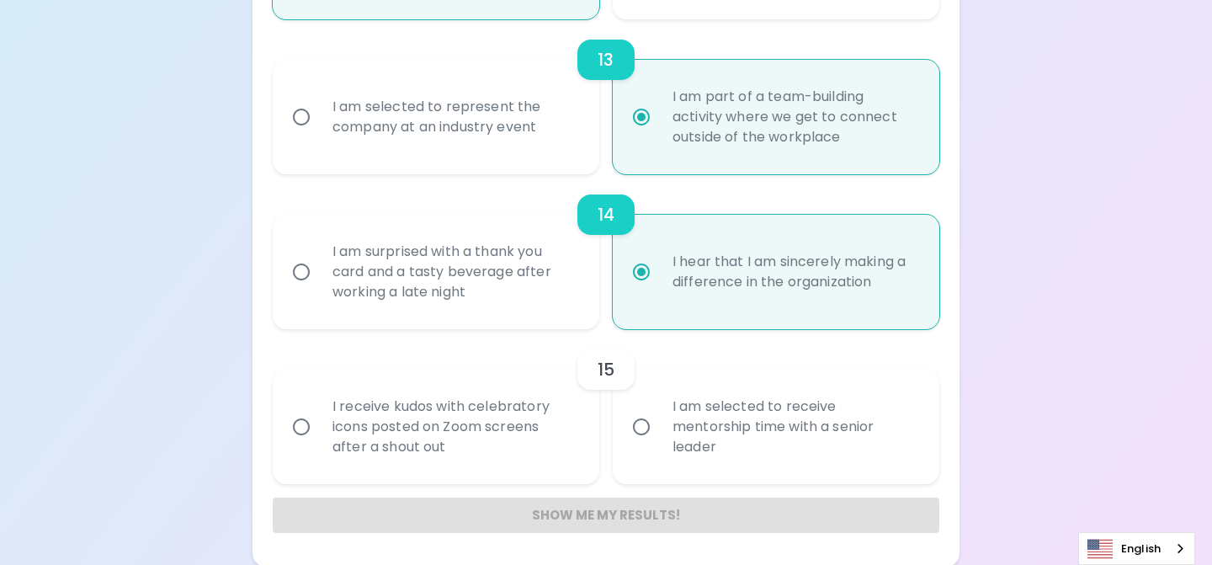
scroll to position [2203, 0]
radio input "true"
click at [682, 443] on div "I am selected to receive mentorship time with a senior leader" at bounding box center [794, 425] width 271 height 101
click at [659, 443] on input "I am selected to receive mentorship time with a senior leader" at bounding box center [641, 424] width 35 height 35
radio input "false"
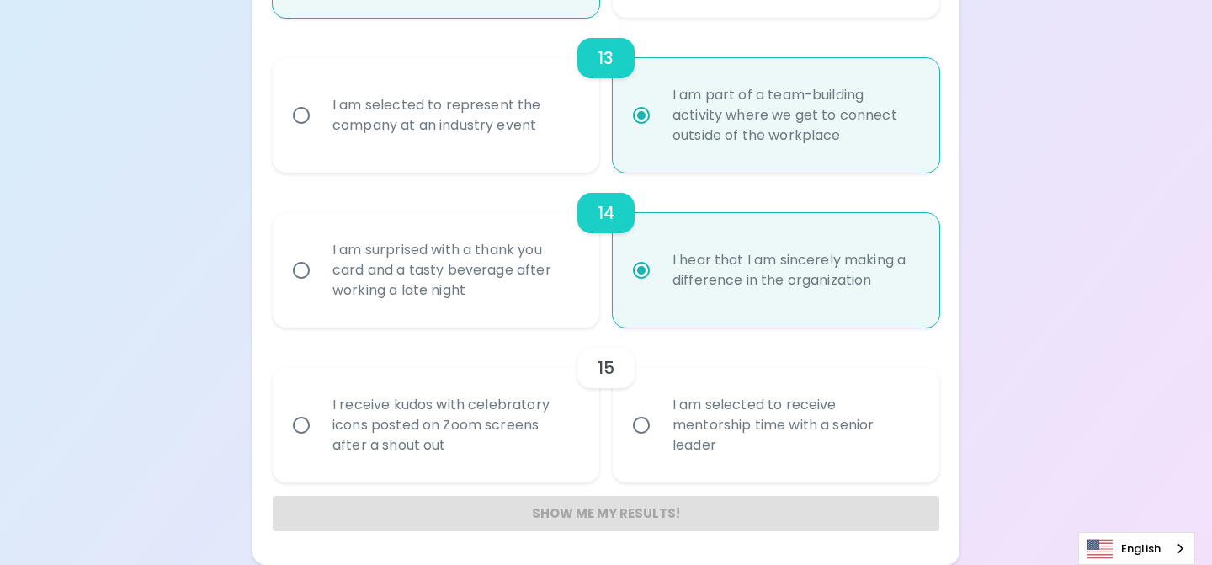
radio input "false"
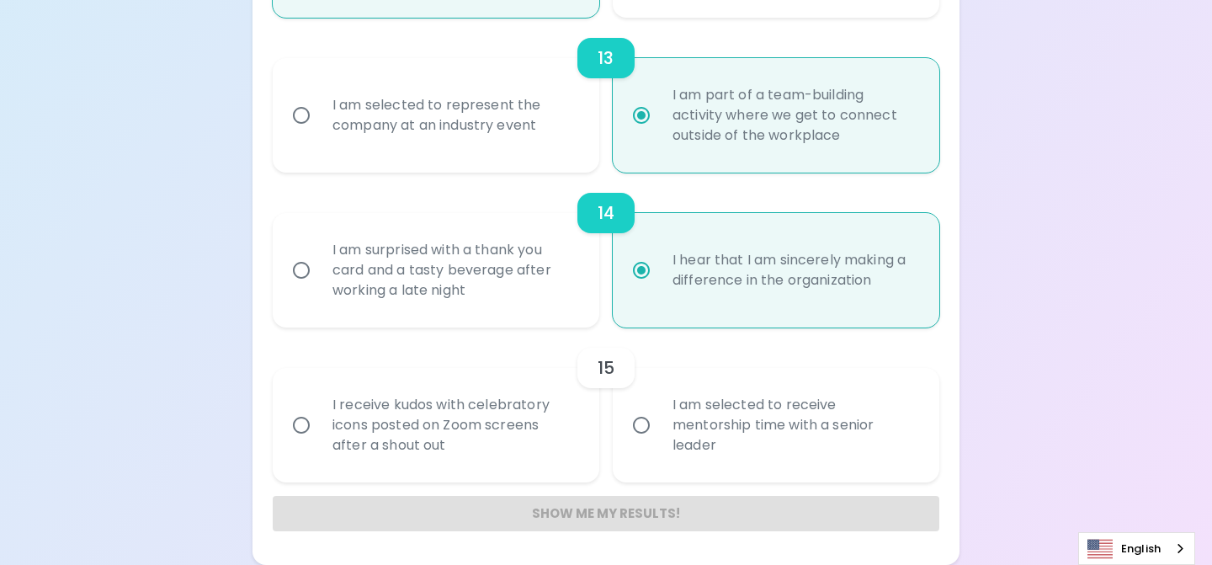
radio input "false"
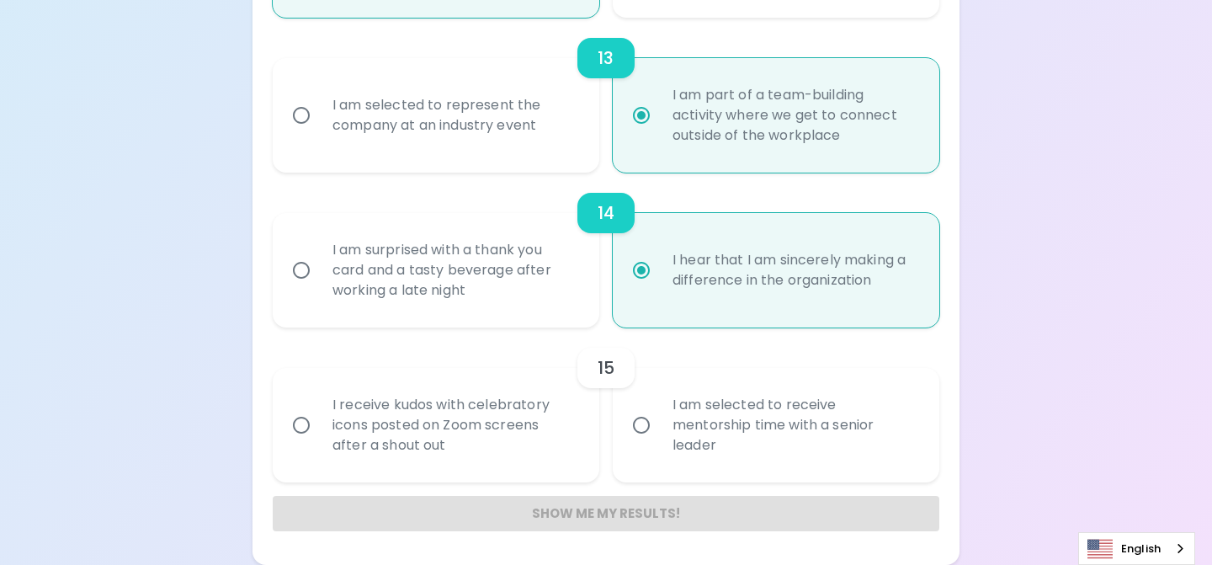
radio input "false"
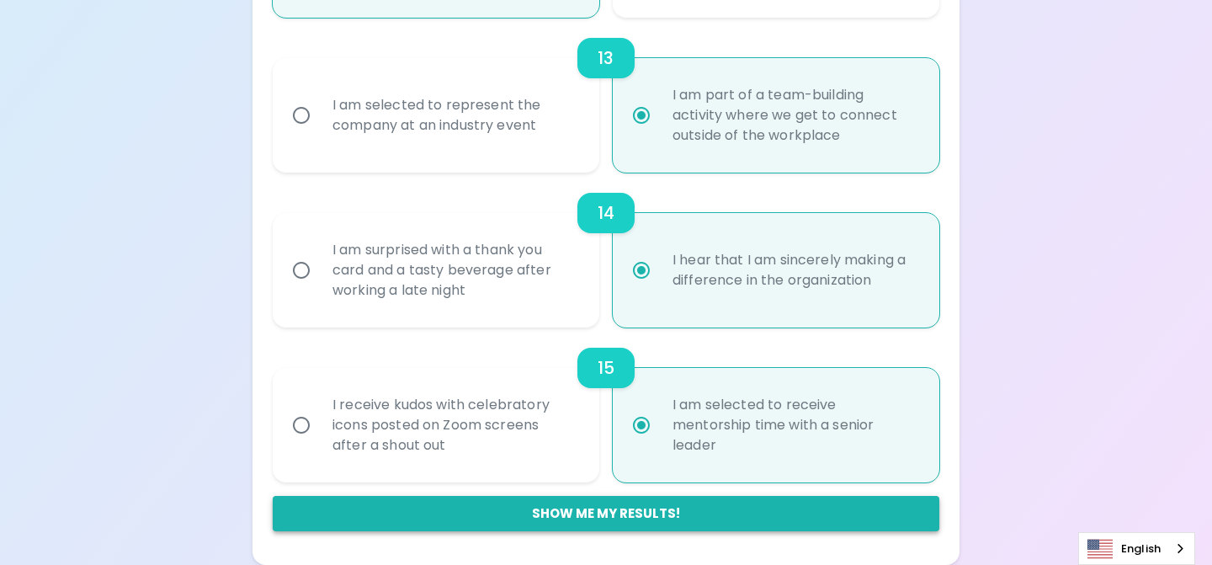
radio input "true"
click at [597, 513] on button "Show me my results!" at bounding box center [606, 513] width 667 height 35
radio input "false"
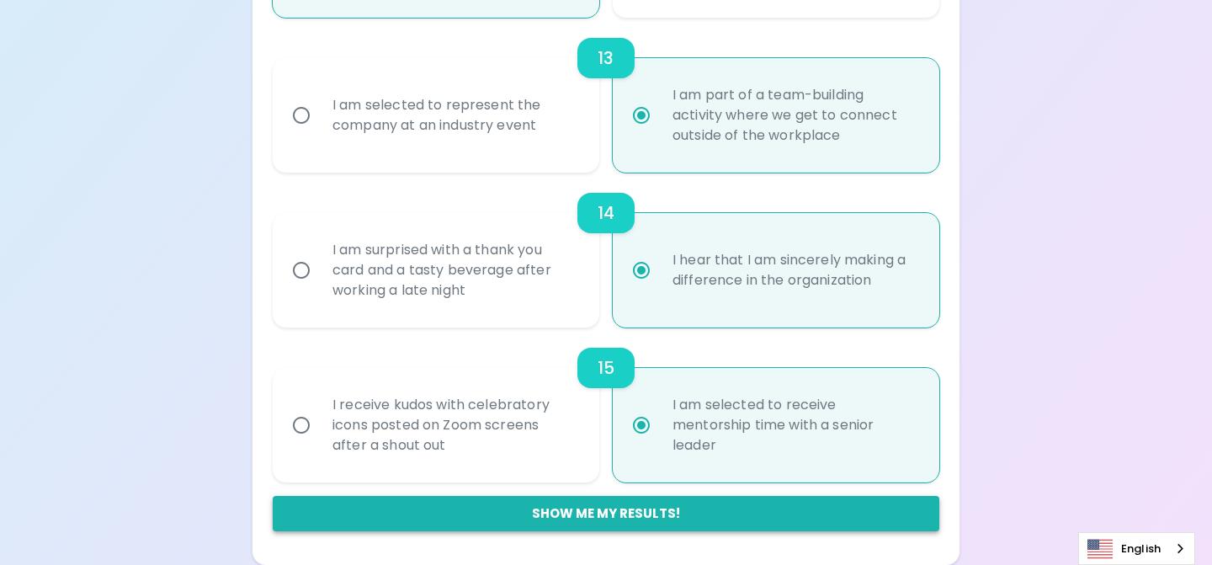
radio input "false"
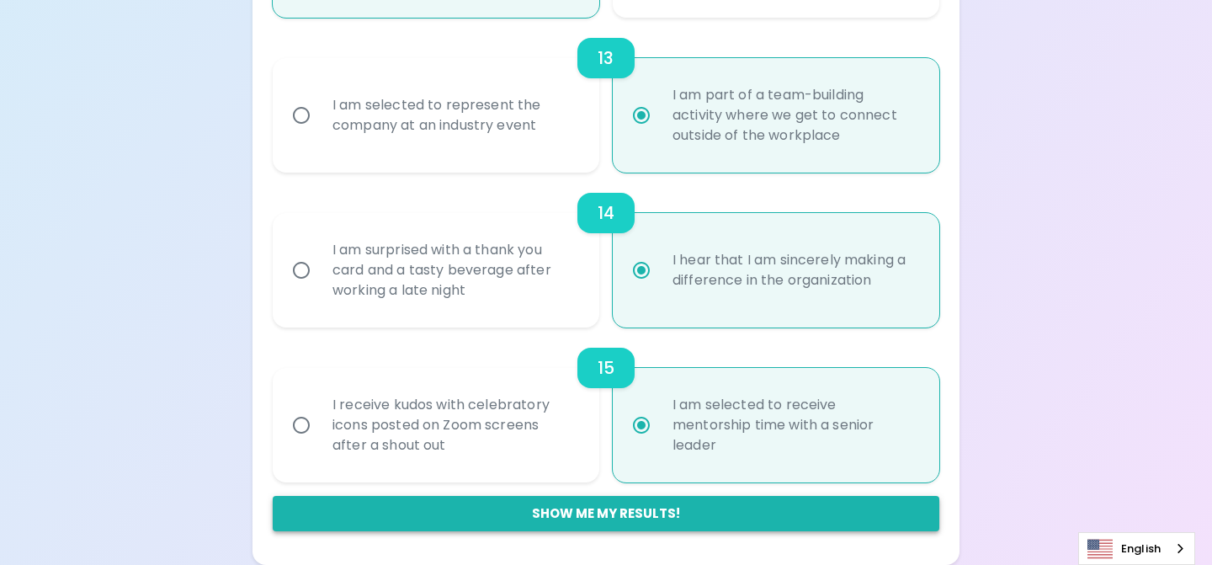
radio input "false"
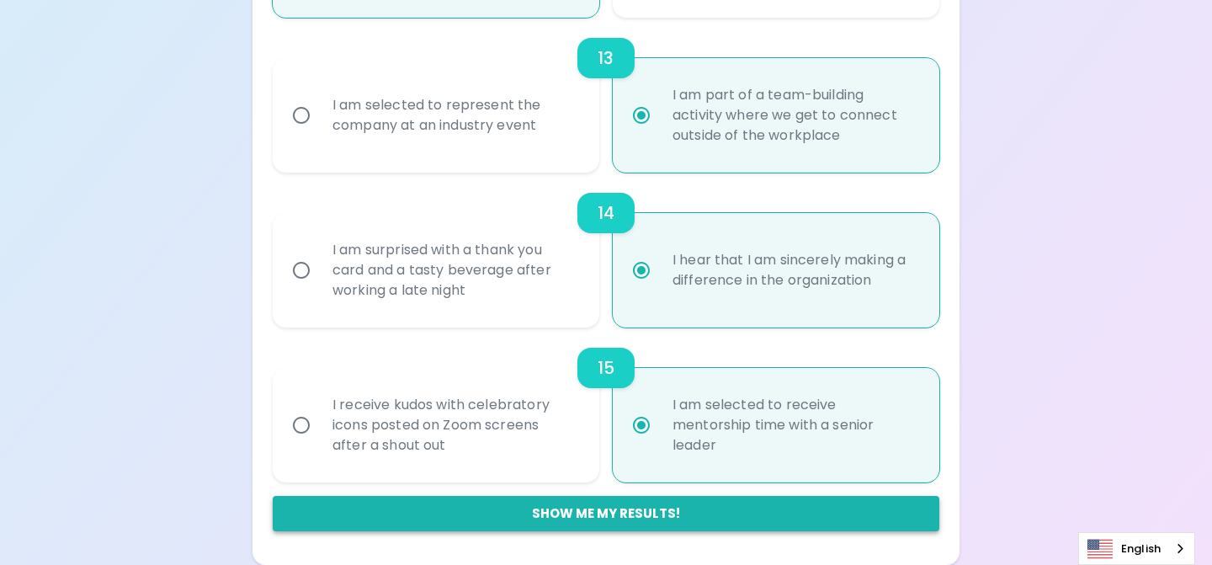
radio input "false"
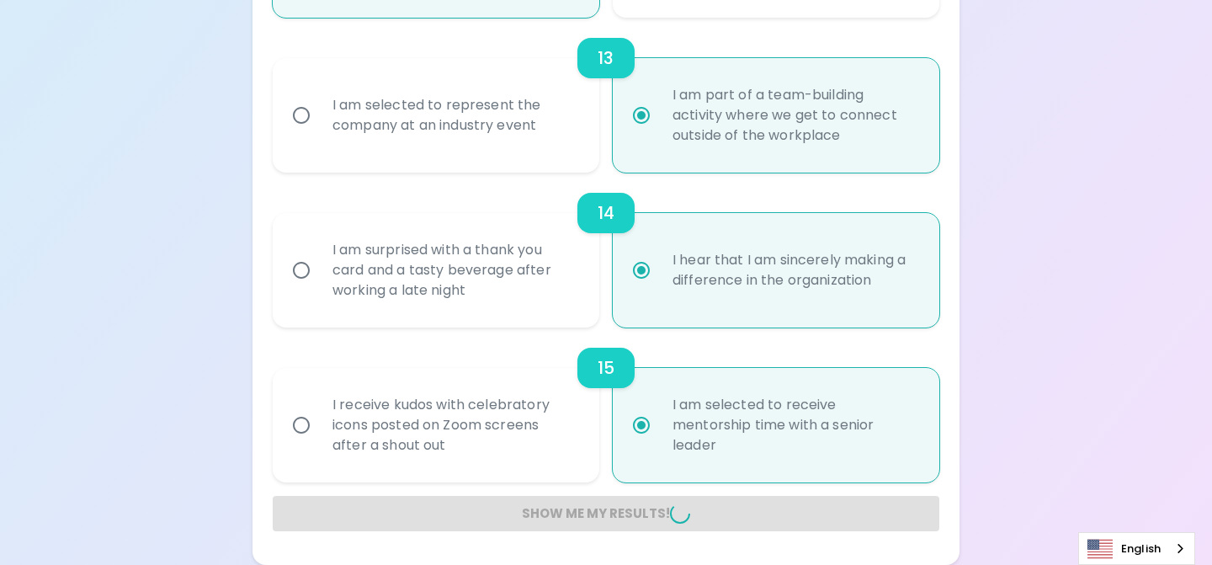
radio input "false"
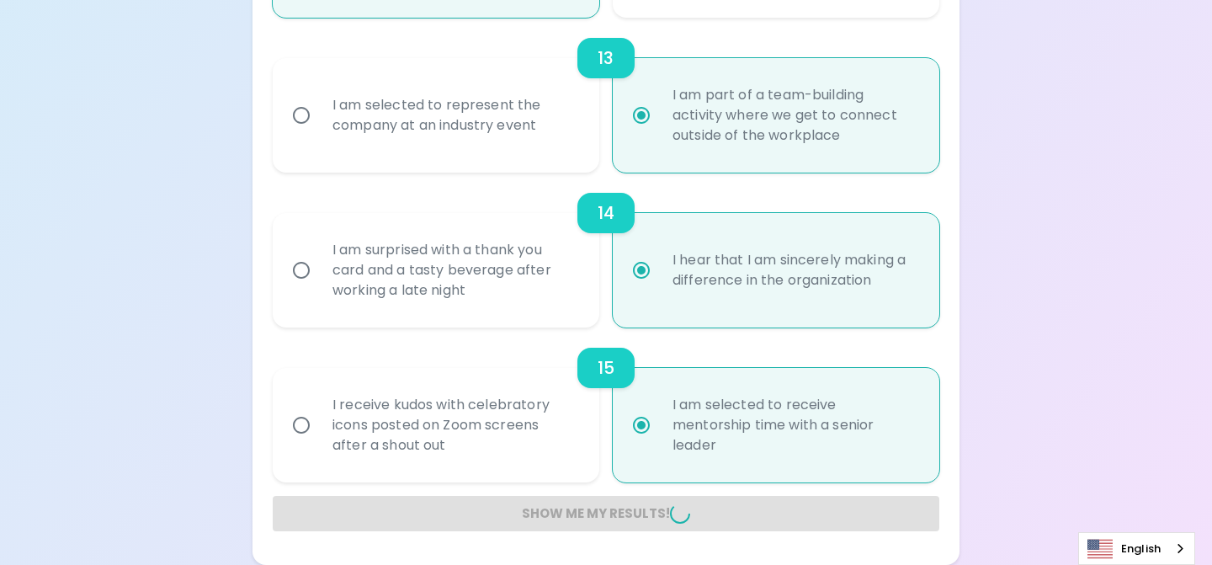
radio input "false"
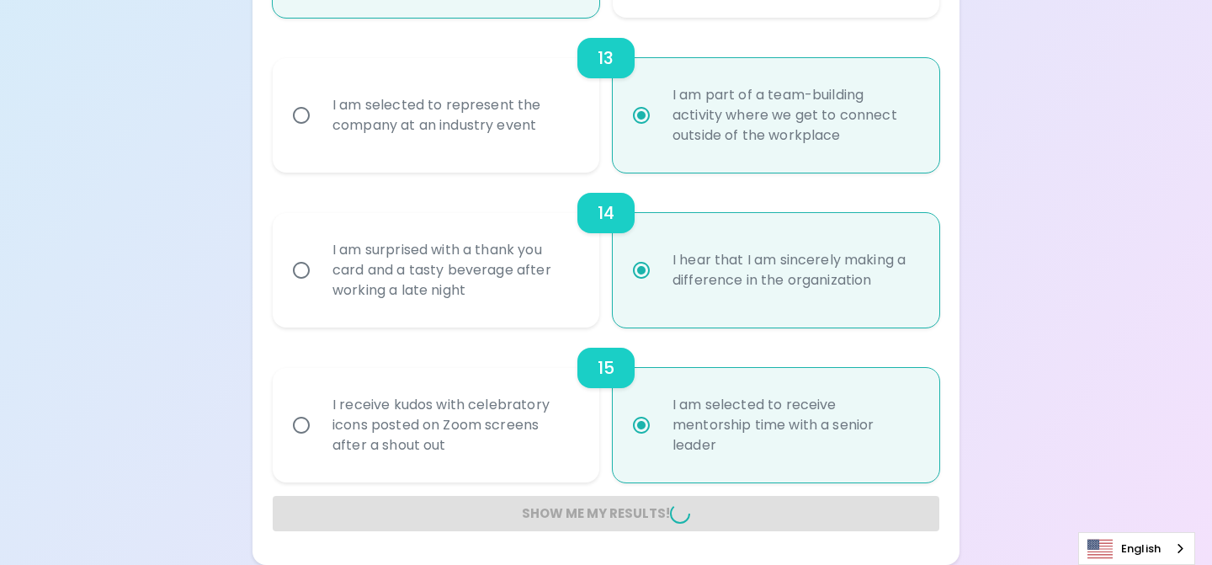
radio input "false"
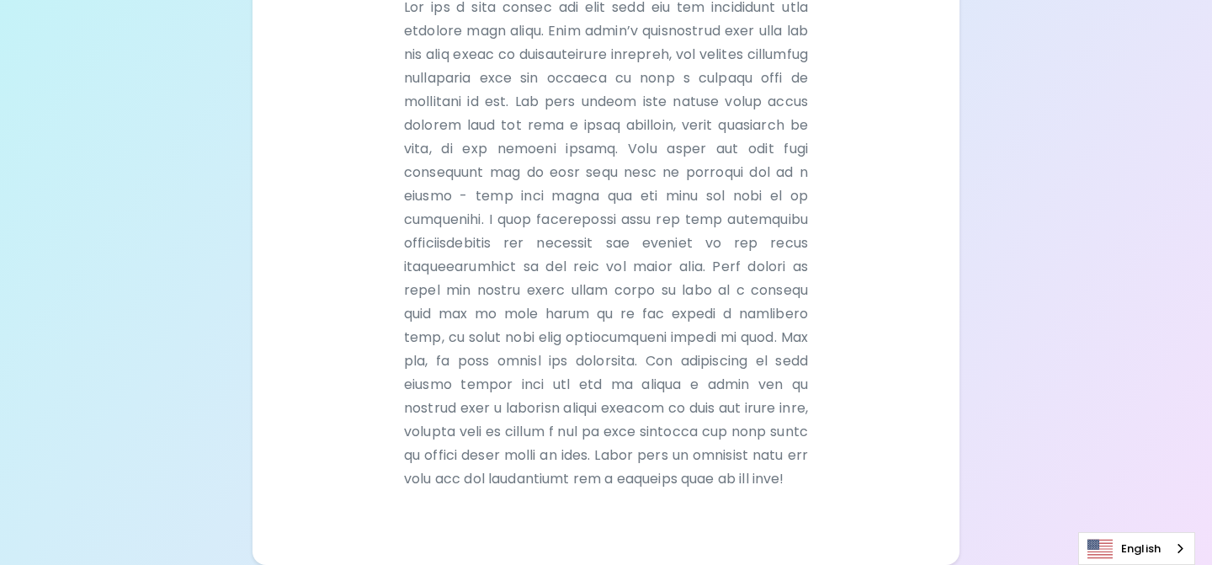
scroll to position [519, 0]
